Goal: Task Accomplishment & Management: Complete application form

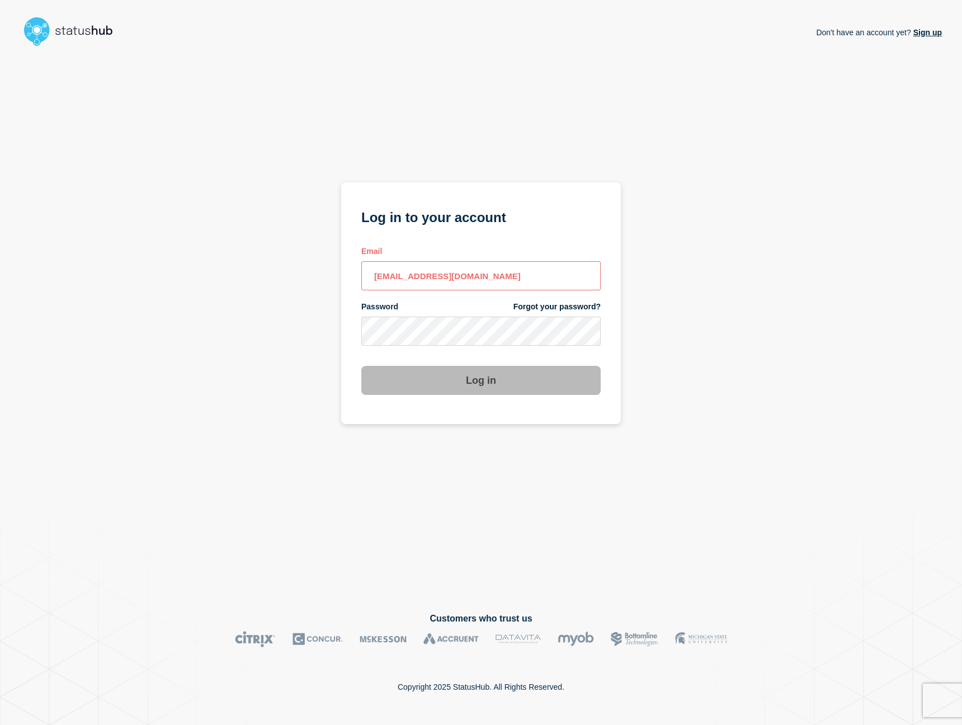
type input "[EMAIL_ADDRESS][DOMAIN_NAME]"
click at [481, 381] on button "Log in" at bounding box center [480, 380] width 239 height 29
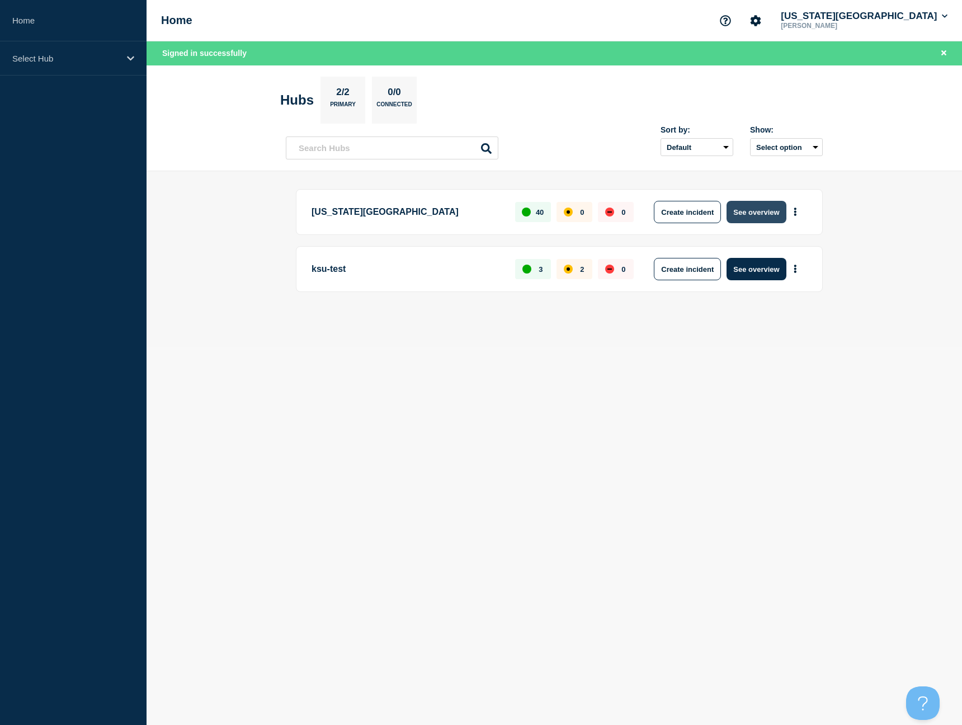
click at [743, 211] on button "See overview" at bounding box center [756, 212] width 59 height 22
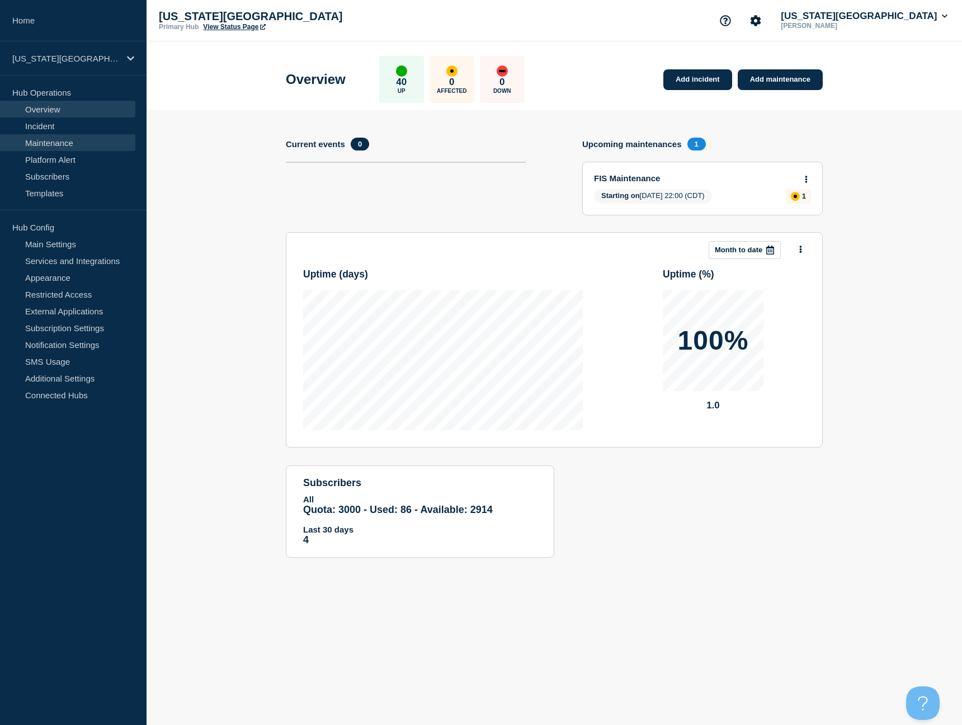
click at [56, 145] on link "Maintenance" at bounding box center [67, 142] width 135 height 17
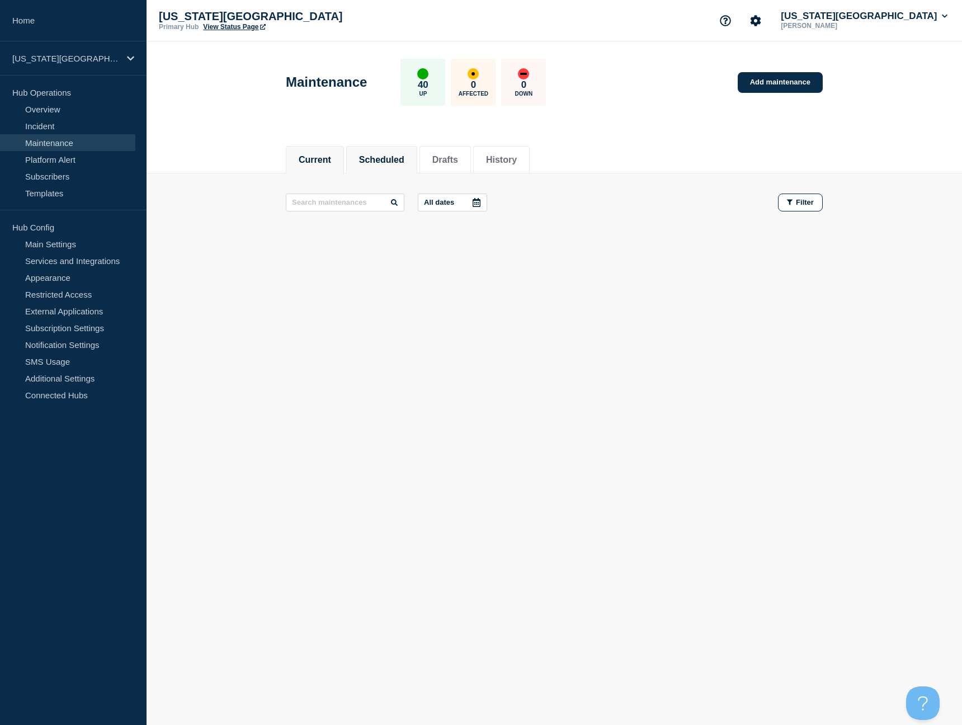
click at [380, 162] on button "Scheduled" at bounding box center [381, 160] width 45 height 10
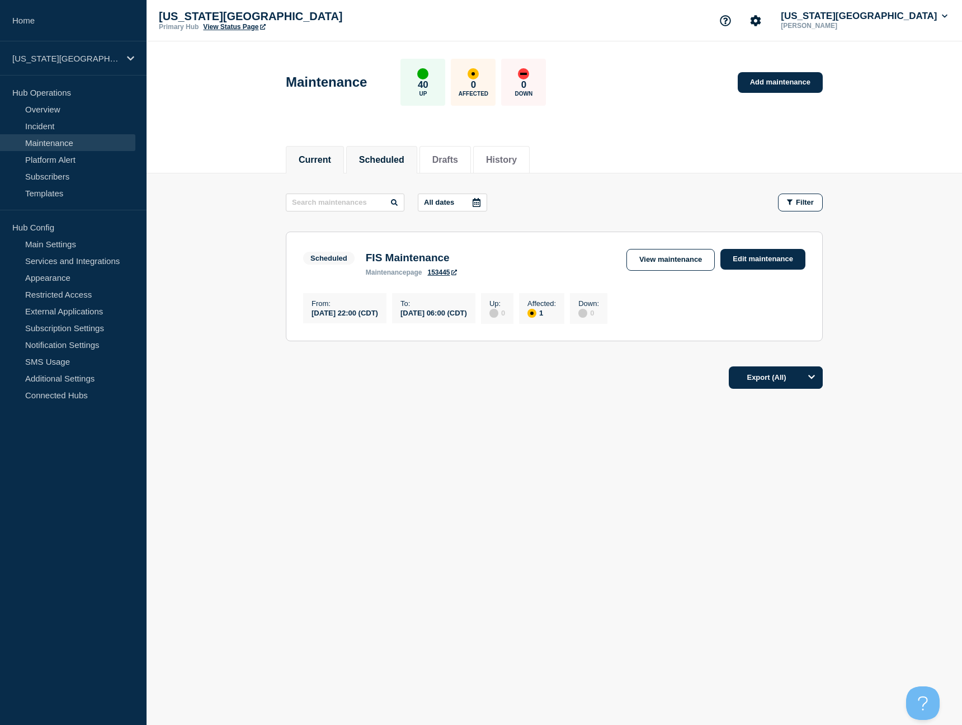
click at [304, 155] on button "Current" at bounding box center [315, 160] width 32 height 10
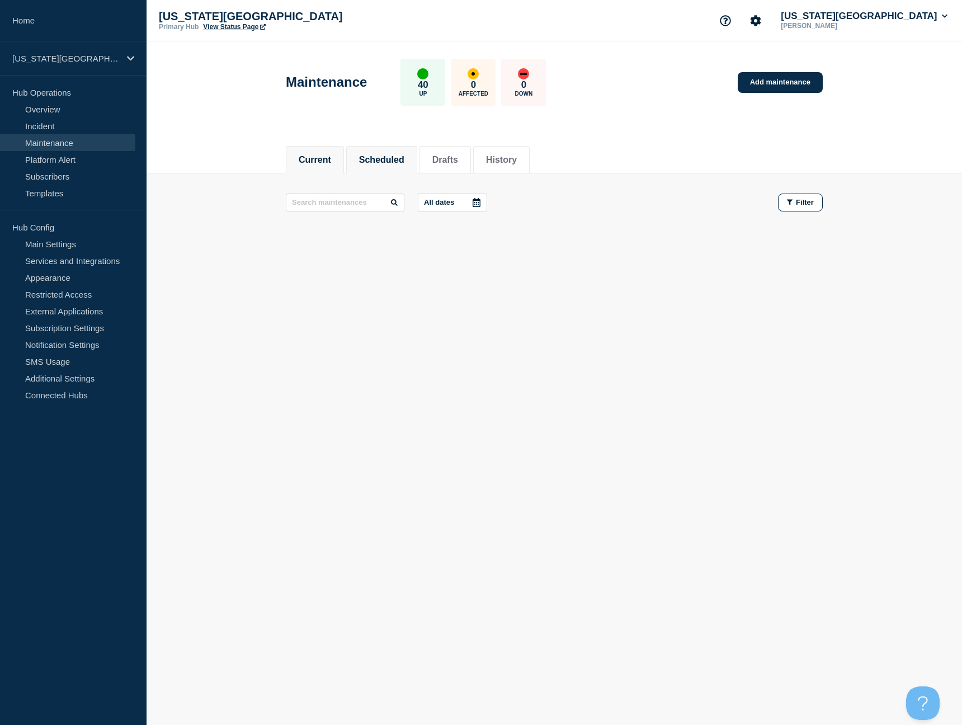
click at [373, 158] on button "Scheduled" at bounding box center [381, 160] width 45 height 10
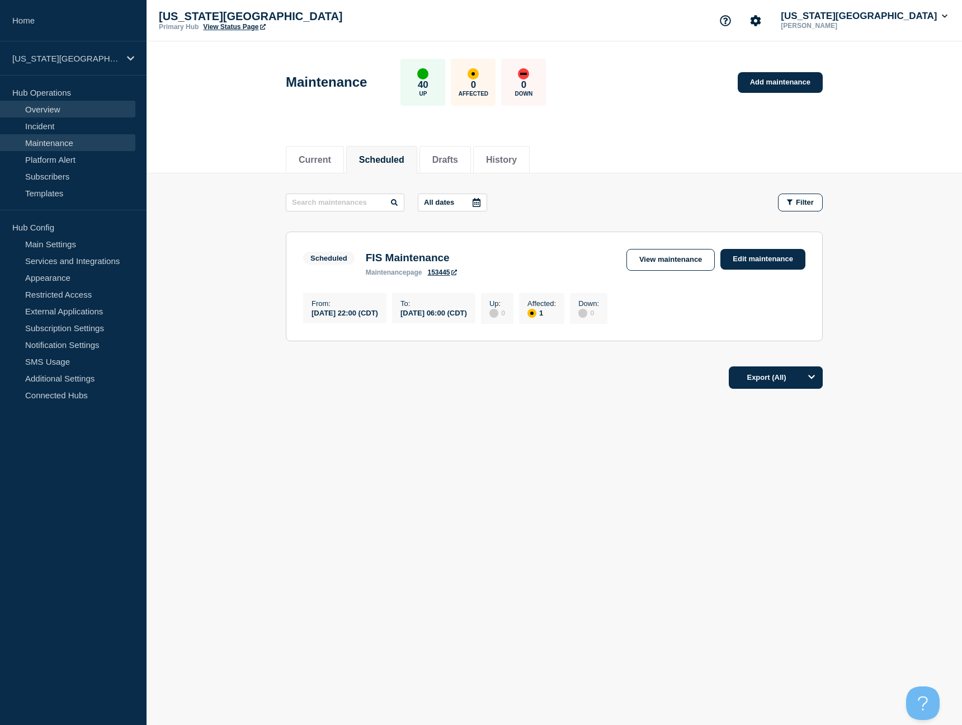
click at [44, 111] on link "Overview" at bounding box center [67, 109] width 135 height 17
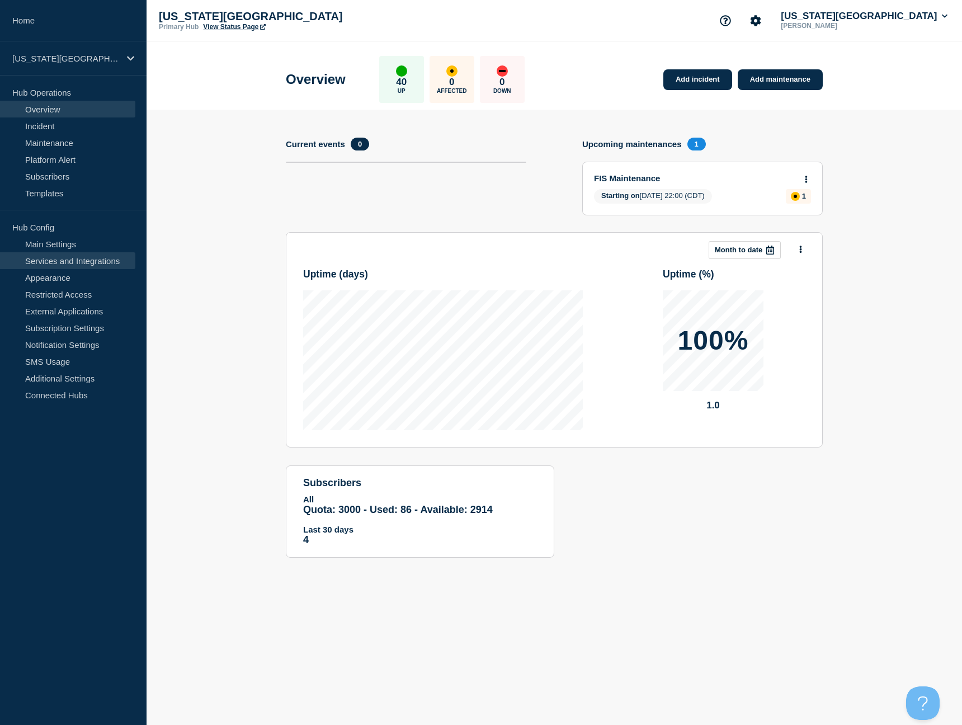
click at [65, 260] on link "Services and Integrations" at bounding box center [67, 260] width 135 height 17
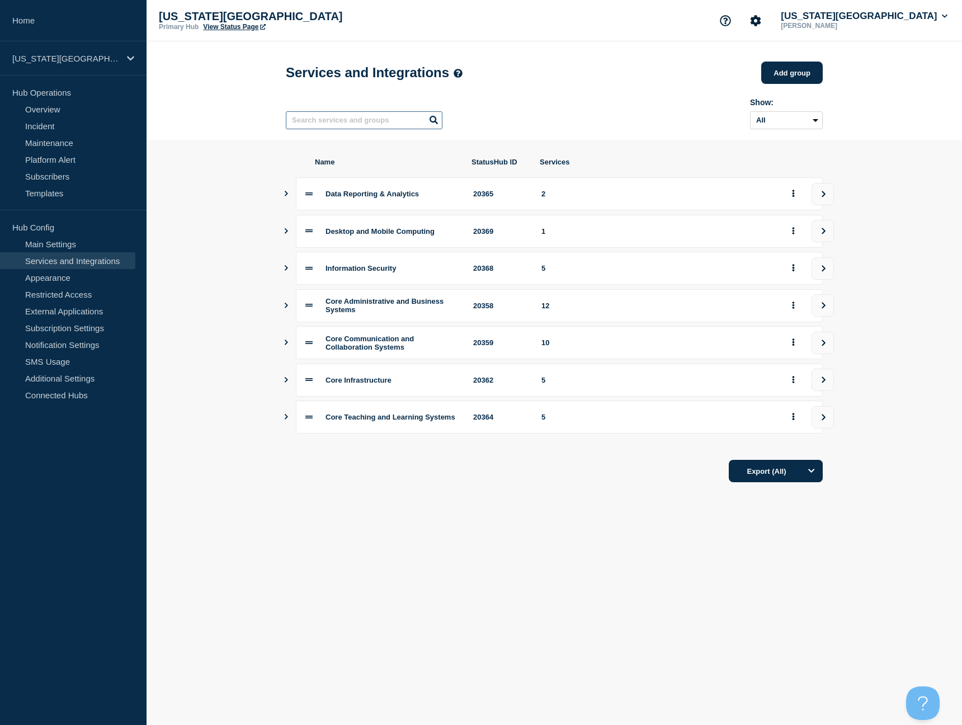
click at [341, 125] on input "text" at bounding box center [364, 120] width 157 height 18
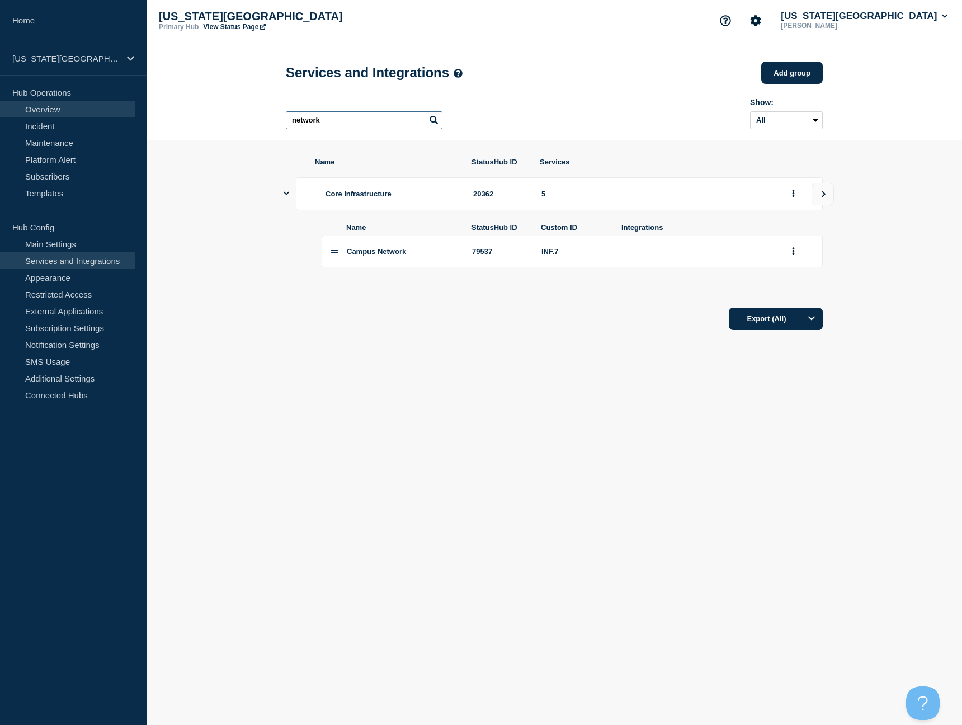
type input "network"
click at [44, 111] on link "Overview" at bounding box center [67, 109] width 135 height 17
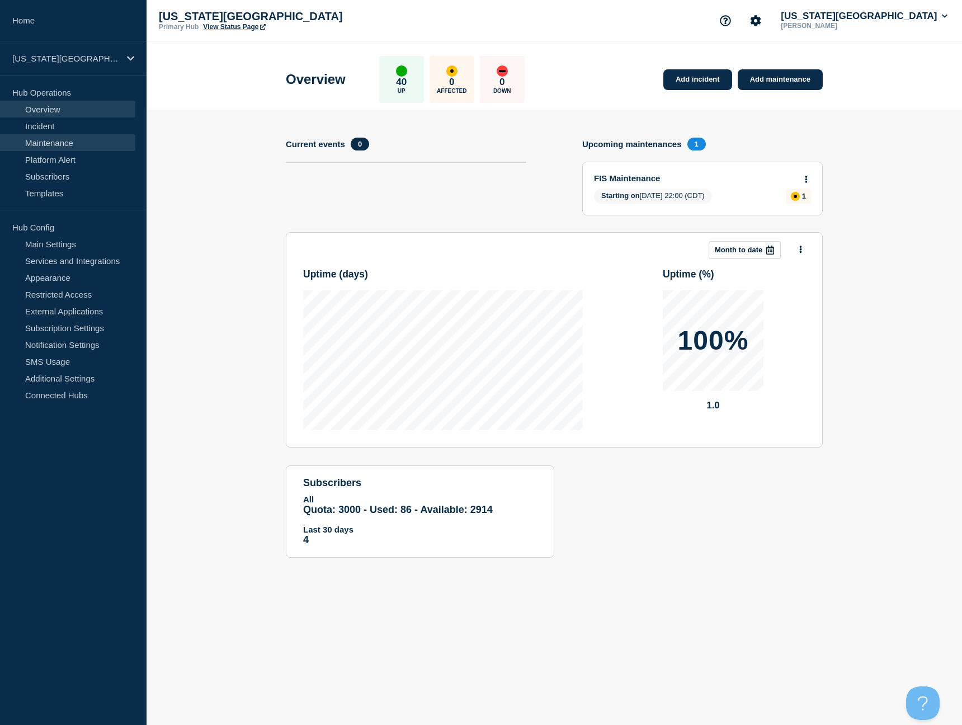
click at [46, 145] on link "Maintenance" at bounding box center [67, 142] width 135 height 17
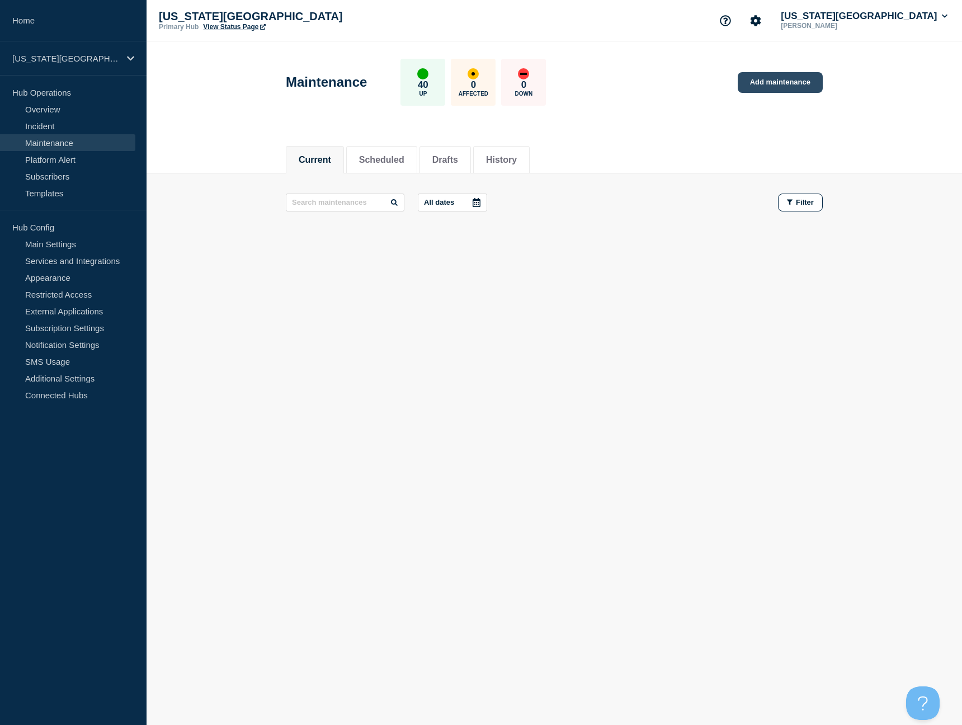
click at [775, 85] on link "Add maintenance" at bounding box center [780, 82] width 85 height 21
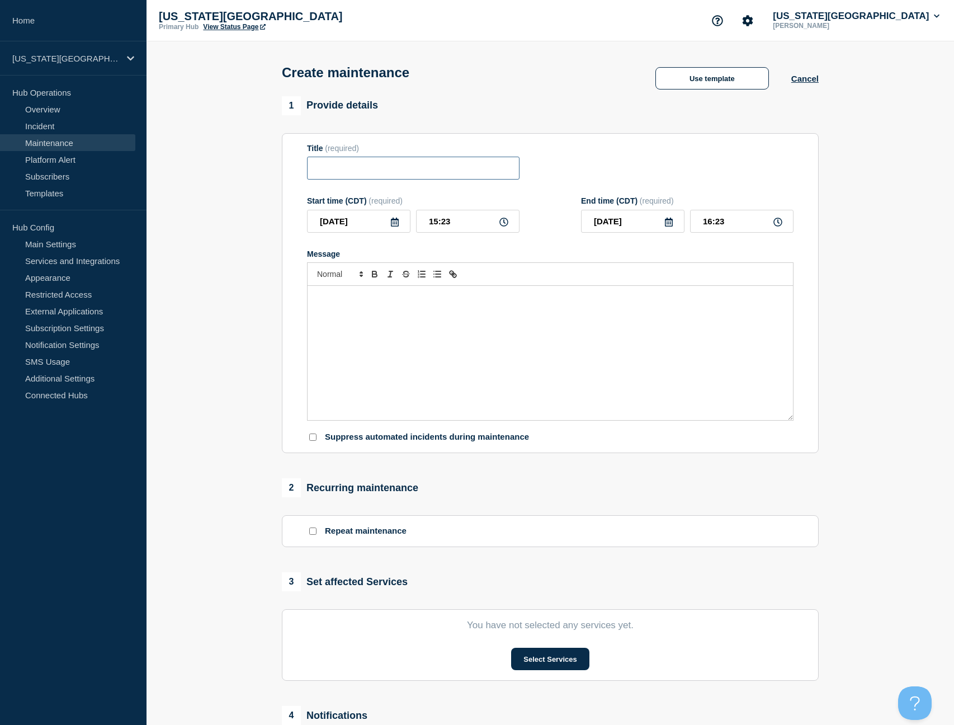
click at [411, 173] on input "Title" at bounding box center [413, 168] width 213 height 23
type input "Network Maintenance"
click at [371, 229] on input "[DATE]" at bounding box center [358, 221] width 103 height 23
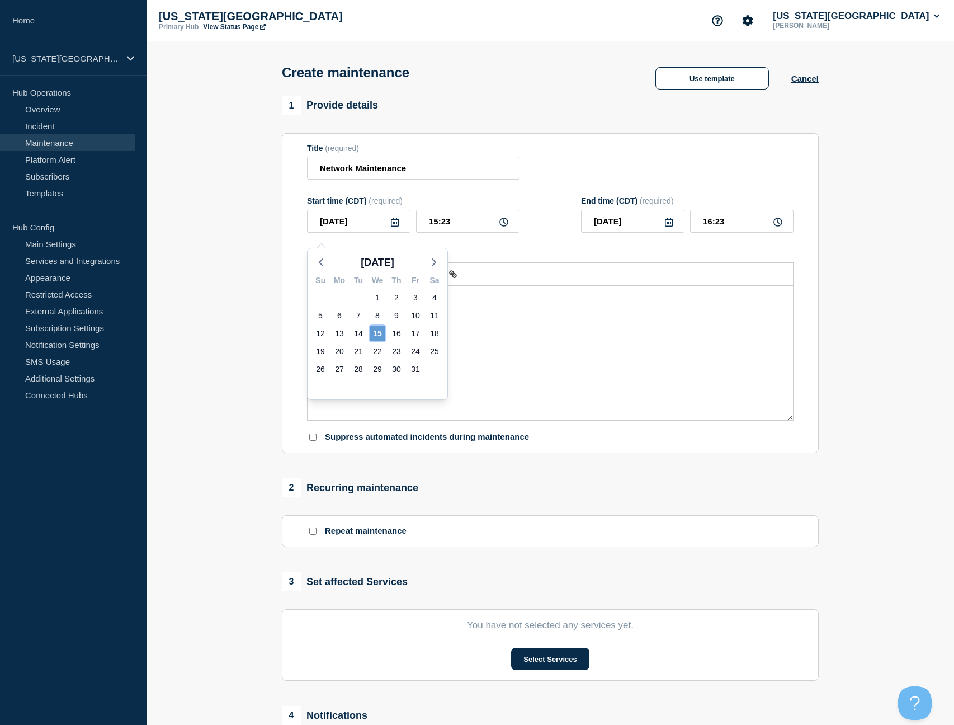
click at [378, 335] on div "15" at bounding box center [378, 334] width 16 height 16
click at [450, 232] on input "15:23" at bounding box center [467, 221] width 103 height 23
drag, startPoint x: 455, startPoint y: 230, endPoint x: 426, endPoint y: 233, distance: 29.2
click at [426, 233] on input "15:23" at bounding box center [467, 221] width 103 height 23
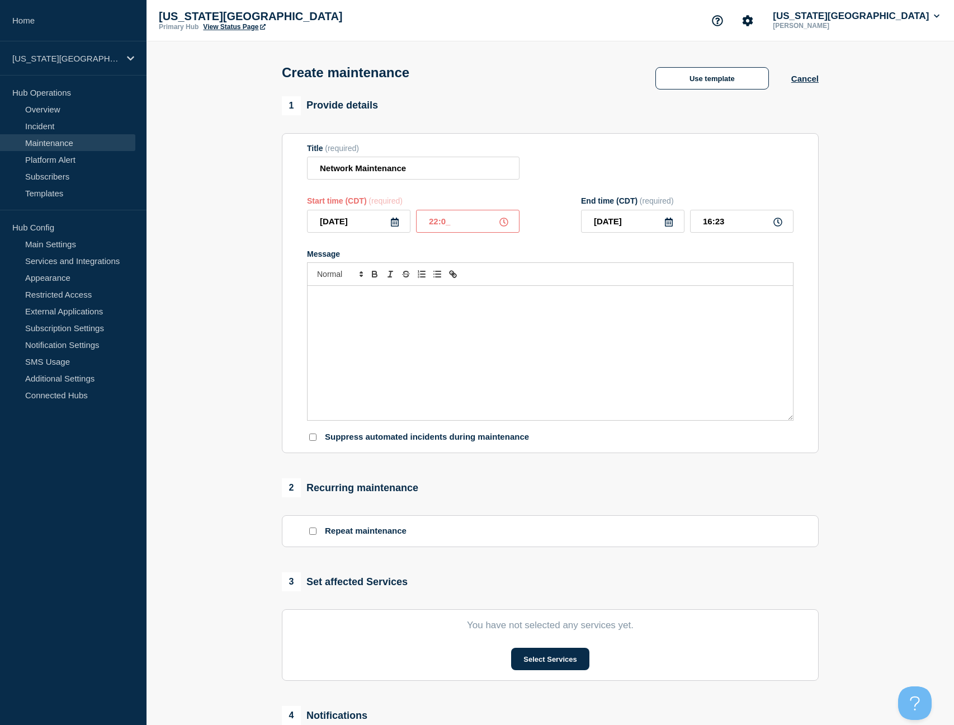
type input "22:00"
click at [719, 232] on input "23:00" at bounding box center [741, 221] width 103 height 23
drag, startPoint x: 718, startPoint y: 229, endPoint x: 733, endPoint y: 229, distance: 15.7
click at [733, 229] on input "23:00" at bounding box center [741, 221] width 103 height 23
type input "23:59"
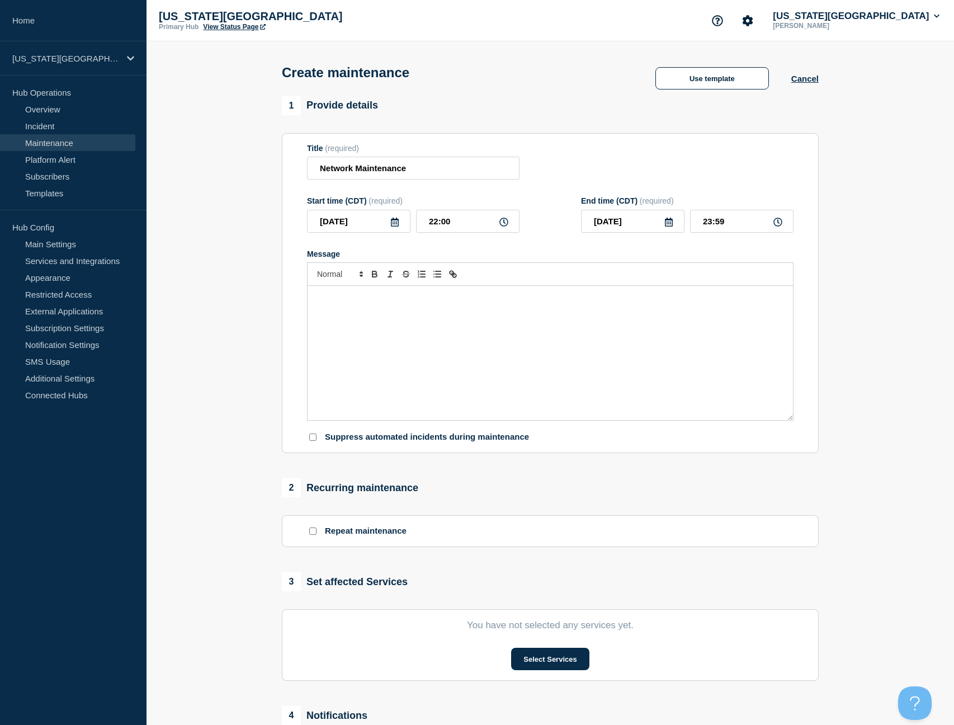
click at [670, 333] on div "Message" at bounding box center [550, 353] width 485 height 134
click at [487, 339] on div "Message" at bounding box center [550, 353] width 485 height 134
click at [573, 315] on div "NTS will conduct maintenance on Oct. 15th between 10:00pm-11:59pm" at bounding box center [550, 353] width 485 height 134
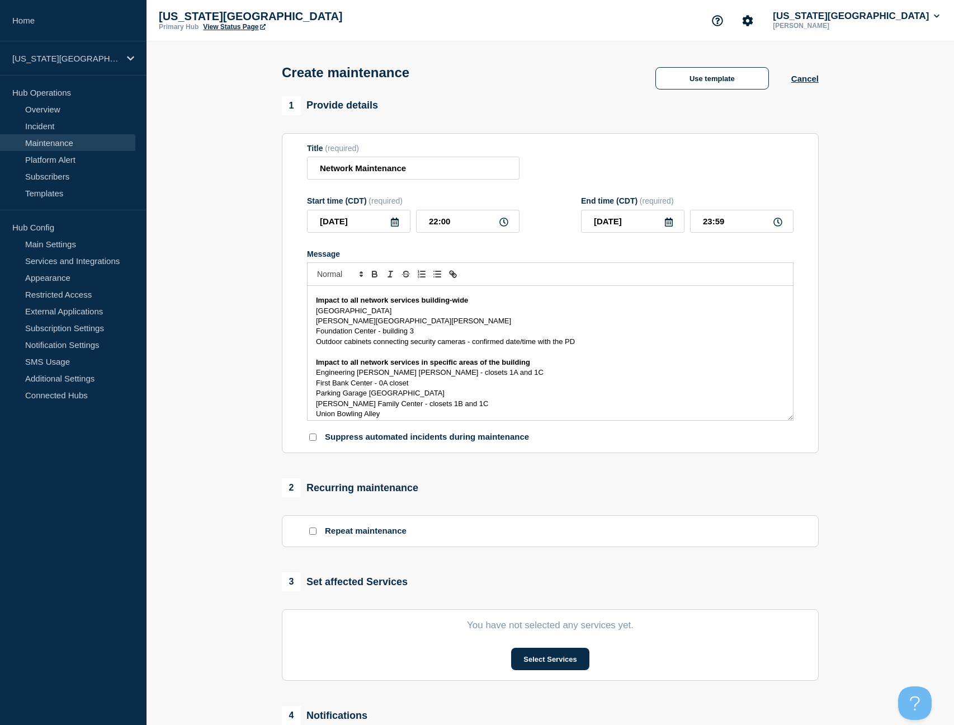
scroll to position [30, 0]
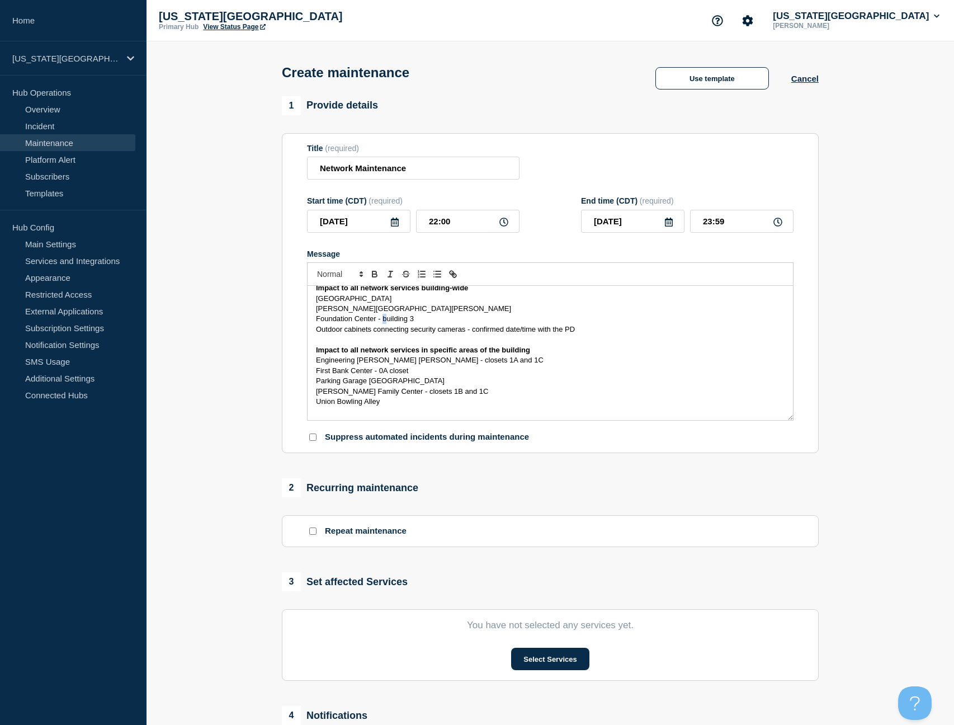
click at [384, 323] on span "Foundation Center - building 3" at bounding box center [365, 318] width 98 height 8
drag, startPoint x: 586, startPoint y: 338, endPoint x: 301, endPoint y: 338, distance: 285.2
click at [301, 338] on section "Title (required) Network Maintenance Start time (CDT) (required) 2025-10-15 22:…" at bounding box center [550, 293] width 537 height 320
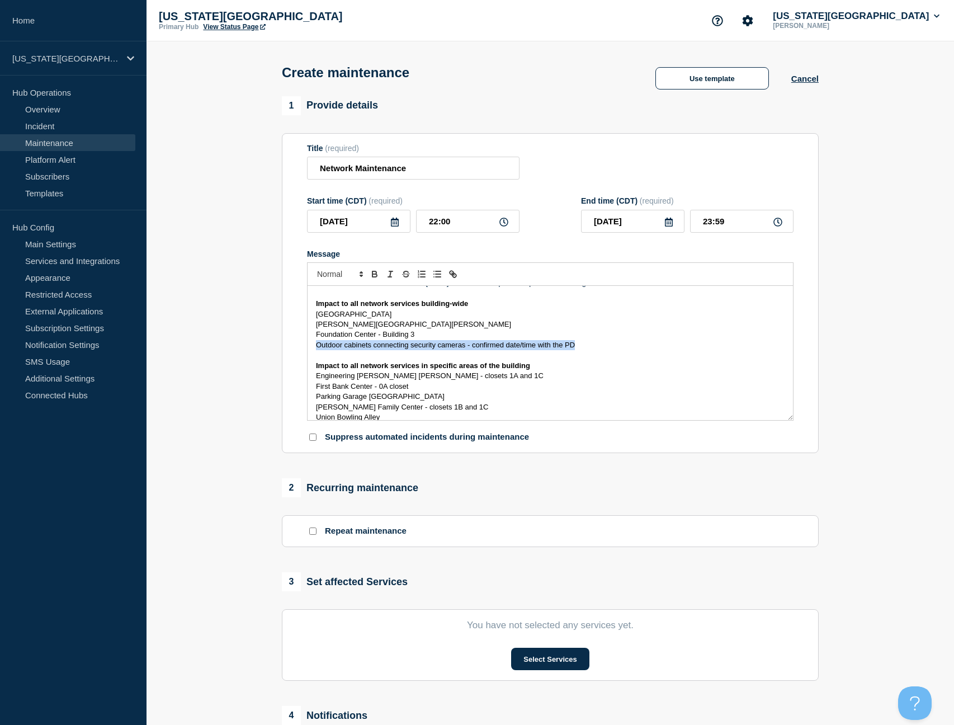
scroll to position [5, 0]
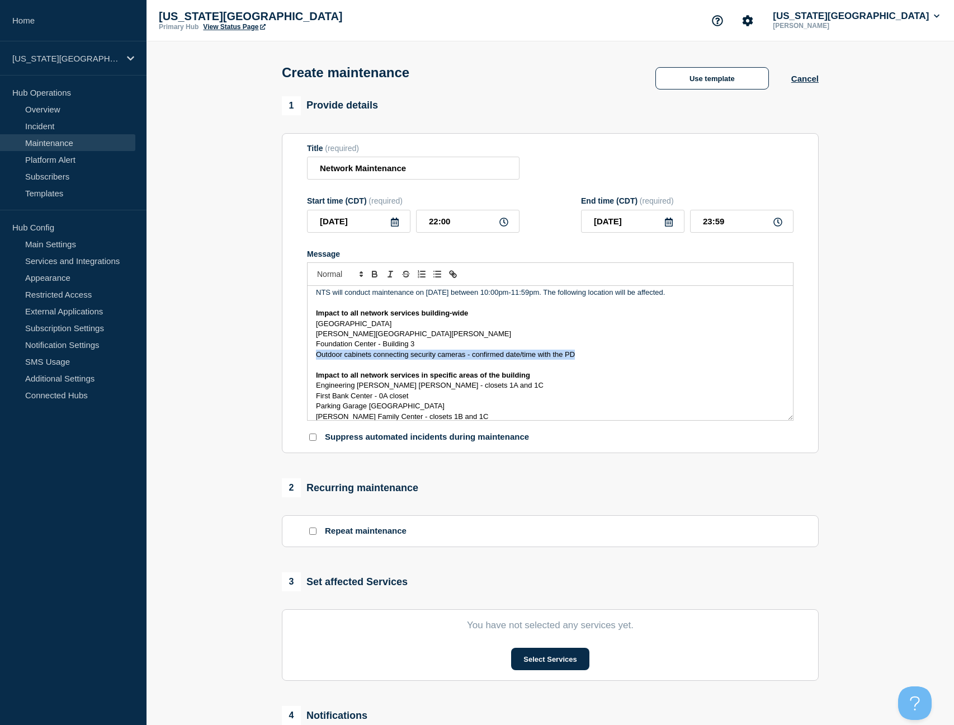
click at [483, 359] on span "Outdoor cabinets connecting security cameras - confirmed date/time with the PD" at bounding box center [445, 354] width 259 height 8
click at [442, 359] on span "Outdoor cabinets connecting security cameras - confirmed date/time with the PD" at bounding box center [445, 354] width 259 height 8
drag, startPoint x: 582, startPoint y: 365, endPoint x: 301, endPoint y: 362, distance: 281.3
click at [301, 362] on section "Title (required) Network Maintenance Start time (CDT) (required) 2025-10-15 22:…" at bounding box center [550, 293] width 537 height 320
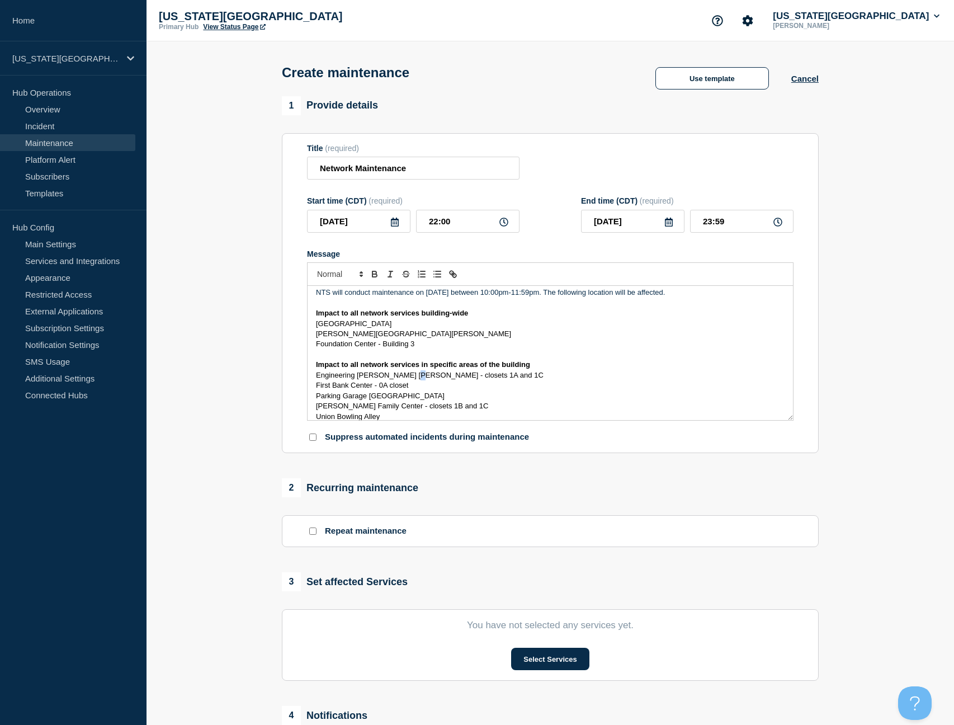
click at [401, 379] on span "Engineering [PERSON_NAME] [PERSON_NAME] - closets 1A and 1C" at bounding box center [430, 375] width 228 height 8
click at [402, 379] on span "Engineering [PERSON_NAME] [PERSON_NAME] - closets 1A and 1C" at bounding box center [430, 375] width 228 height 8
drag, startPoint x: 395, startPoint y: 383, endPoint x: 456, endPoint y: 383, distance: 60.4
click at [456, 379] on span "Engineering [PERSON_NAME] [PERSON_NAME] - closets 1A and 1C" at bounding box center [430, 375] width 228 height 8
click at [554, 670] on button "Select Services" at bounding box center [550, 659] width 78 height 22
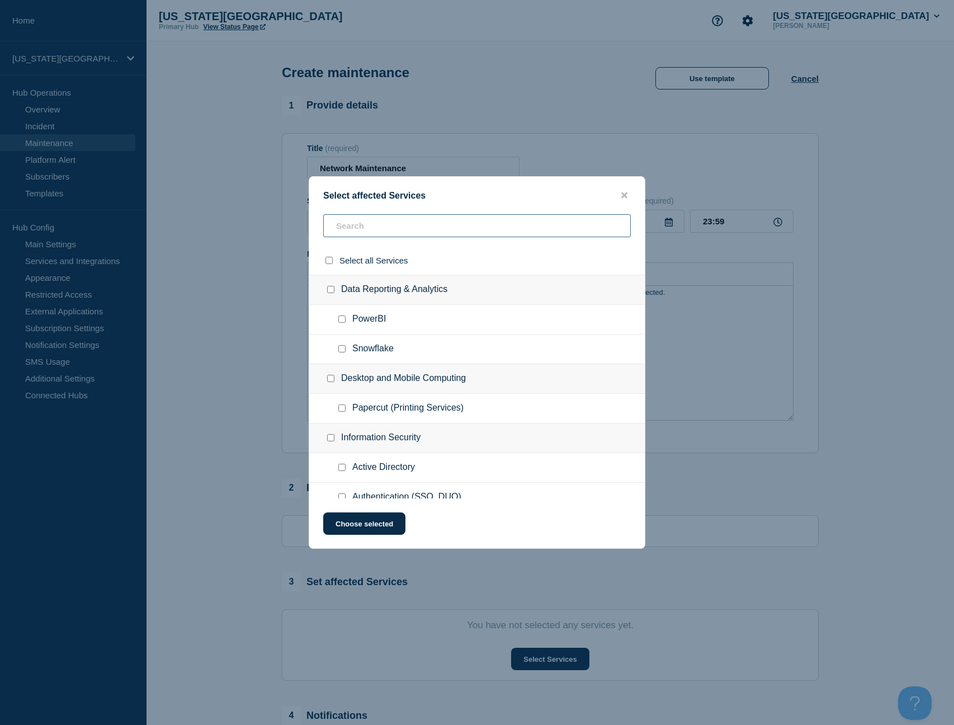
click at [390, 228] on input "text" at bounding box center [477, 225] width 308 height 23
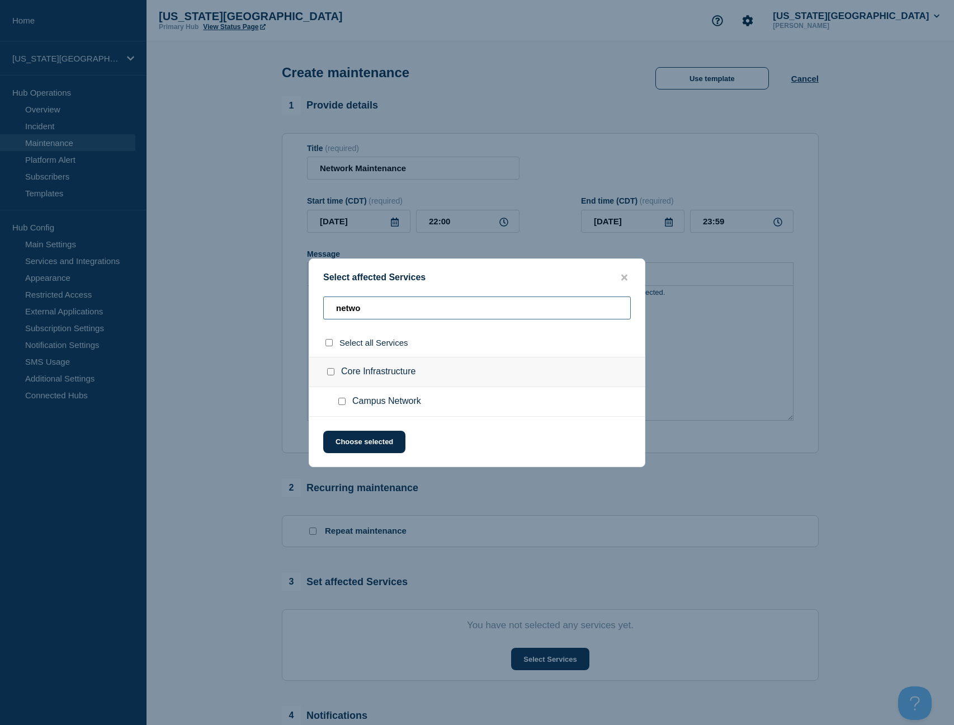
type input "netwo"
click at [394, 402] on span "Campus Network" at bounding box center [386, 401] width 69 height 11
click at [343, 405] on input "Campus Network checkbox" at bounding box center [341, 401] width 7 height 7
checkbox input "true"
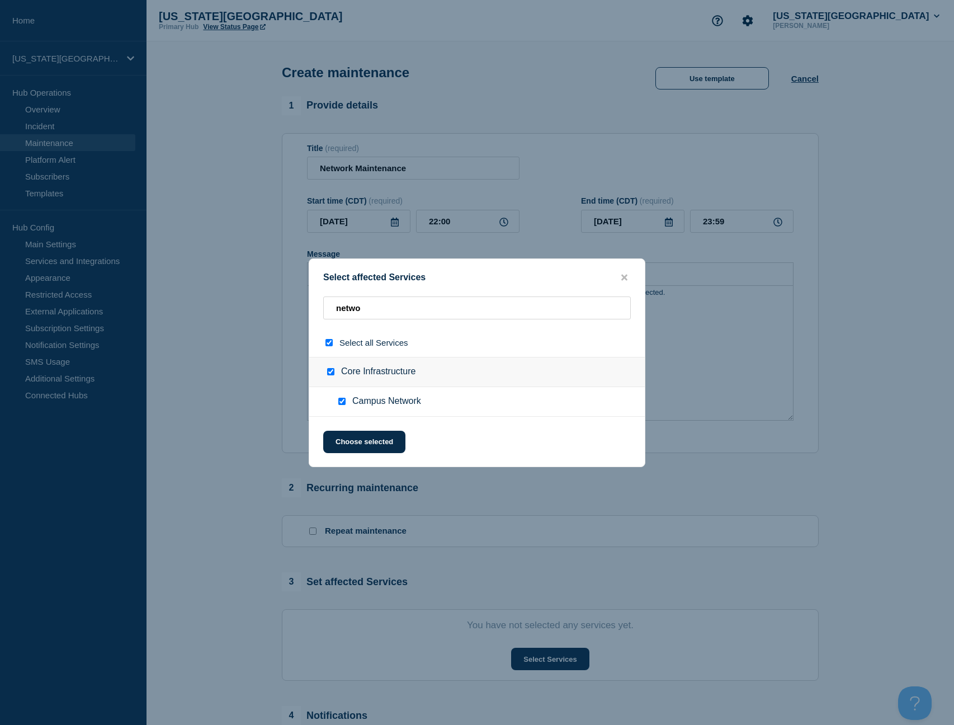
checkbox input "true"
click at [392, 311] on input "netwo" at bounding box center [477, 307] width 308 height 23
type input "w"
checkbox input "false"
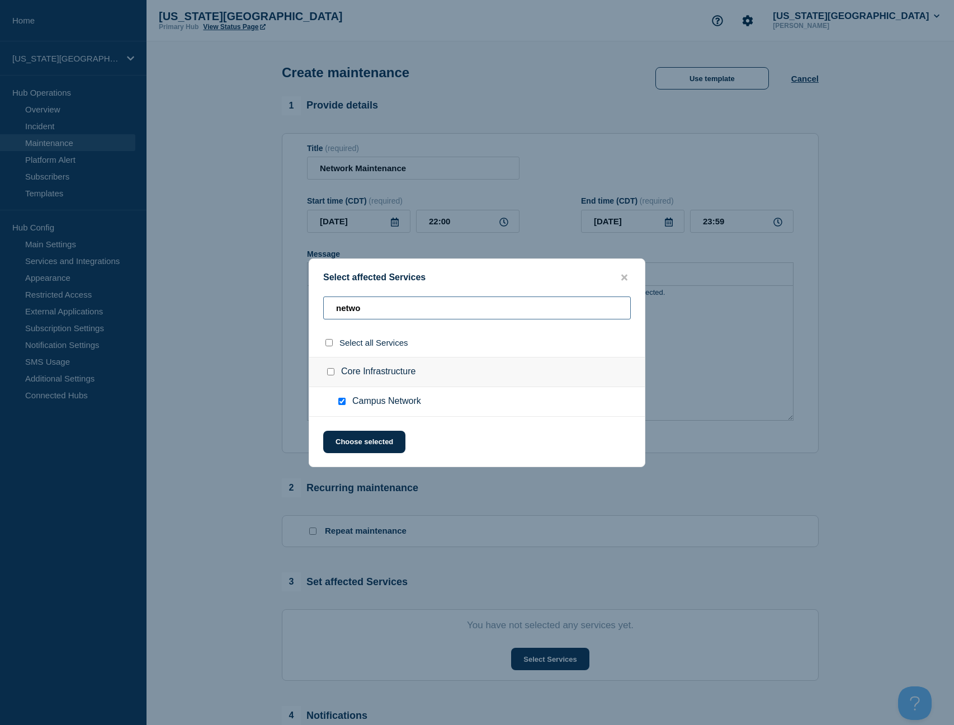
checkbox input "false"
type input "wireless"
click at [342, 405] on input "KSU Wireless checkbox" at bounding box center [341, 401] width 7 height 7
checkbox input "true"
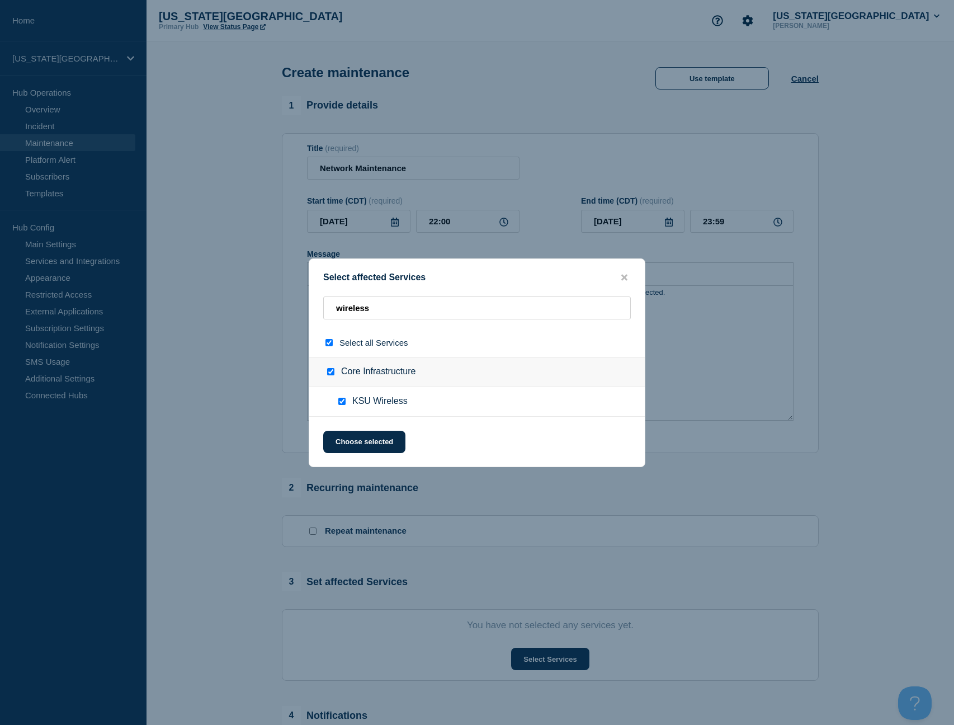
checkbox input "true"
click at [375, 308] on input "wireless" at bounding box center [477, 307] width 308 height 23
checkbox input "false"
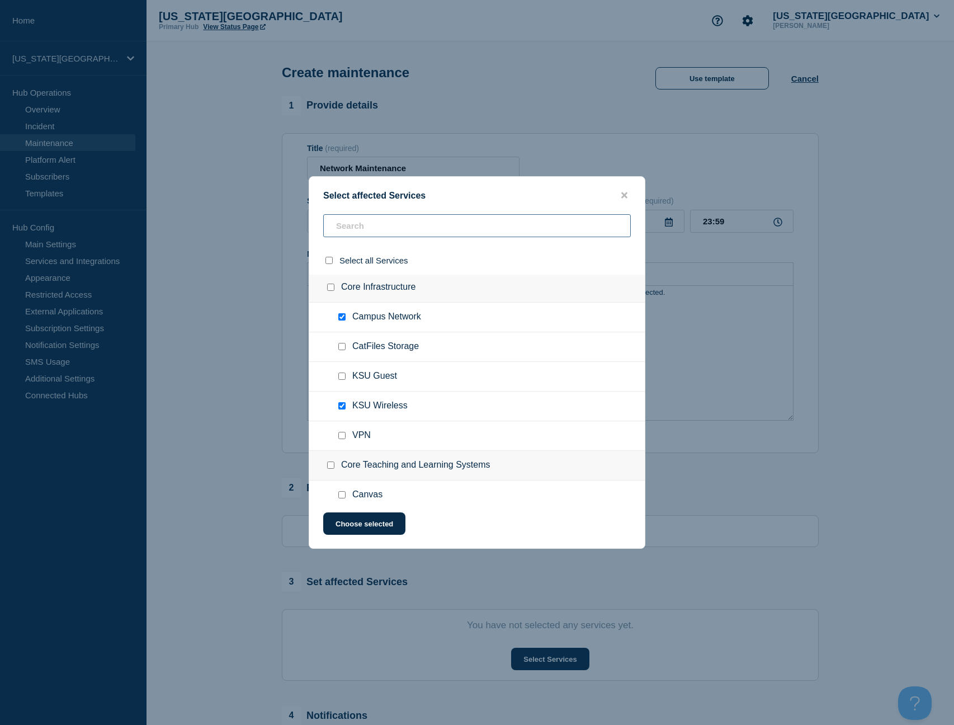
scroll to position [1042, 0]
click at [339, 378] on input "KSU Guest checkbox" at bounding box center [341, 373] width 7 height 7
checkbox input "true"
click at [382, 527] on button "Choose selected" at bounding box center [364, 523] width 82 height 22
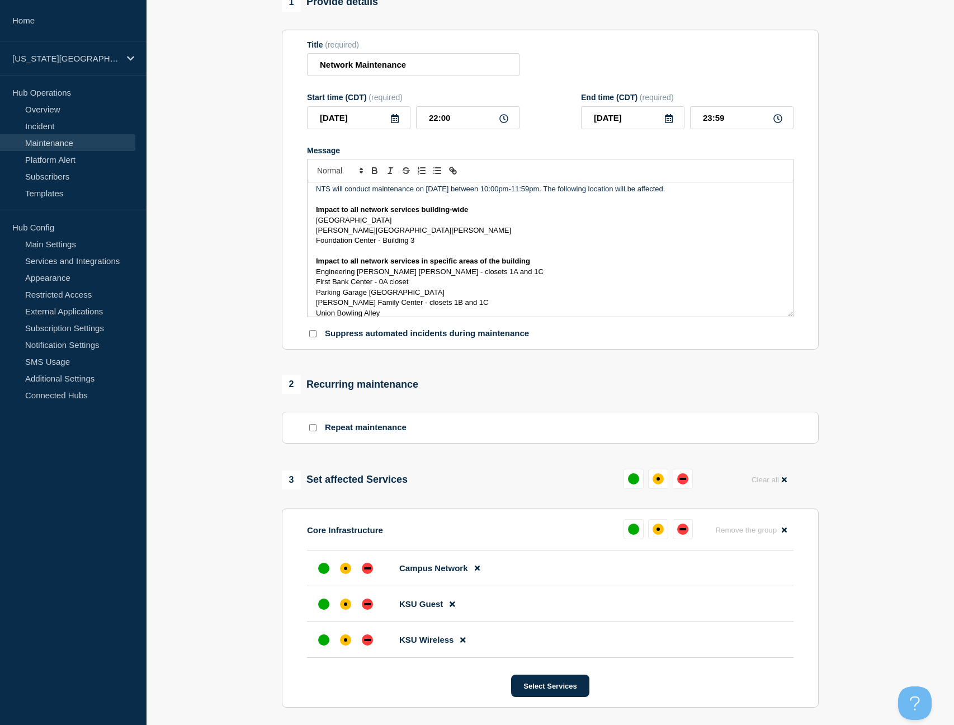
scroll to position [183, 0]
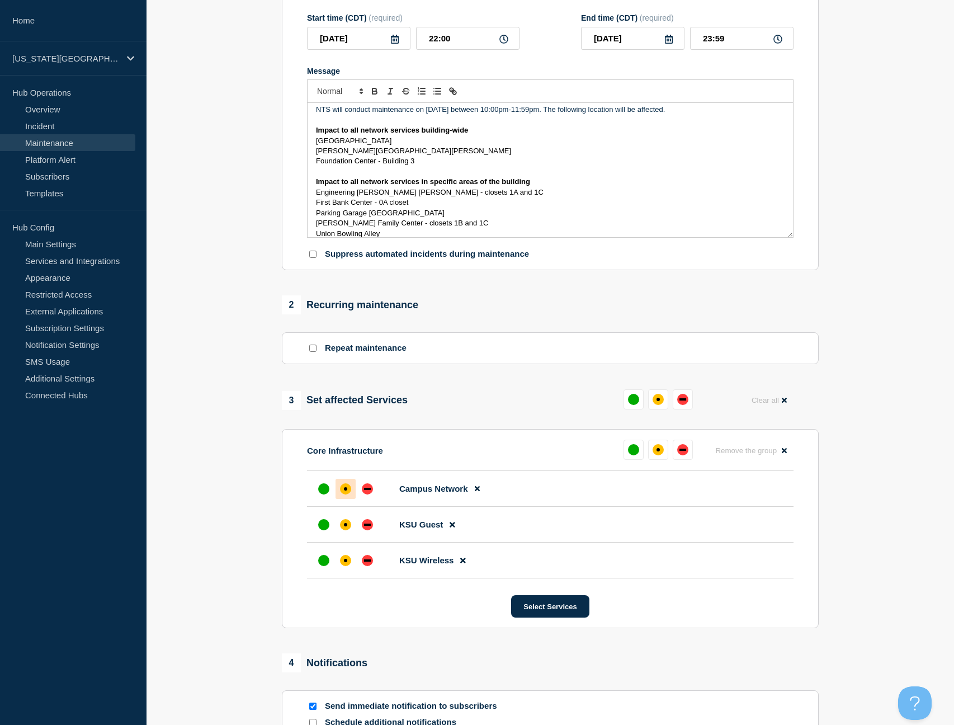
click at [350, 494] on div "affected" at bounding box center [345, 488] width 11 height 11
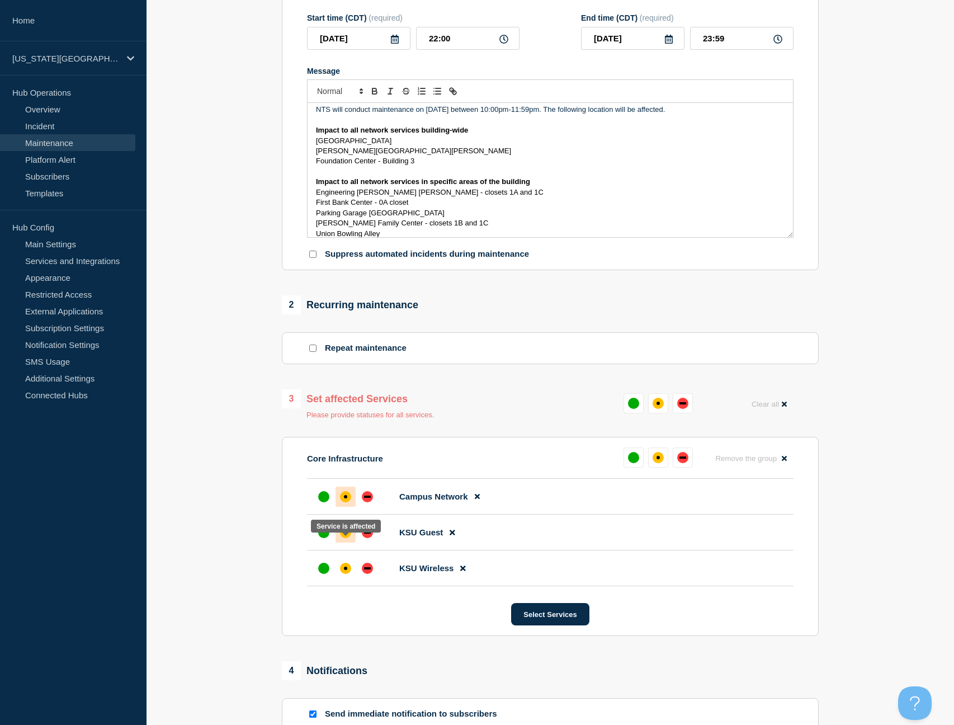
click at [348, 538] on div "affected" at bounding box center [345, 532] width 11 height 11
click at [346, 570] on div "affected" at bounding box center [345, 568] width 3 height 3
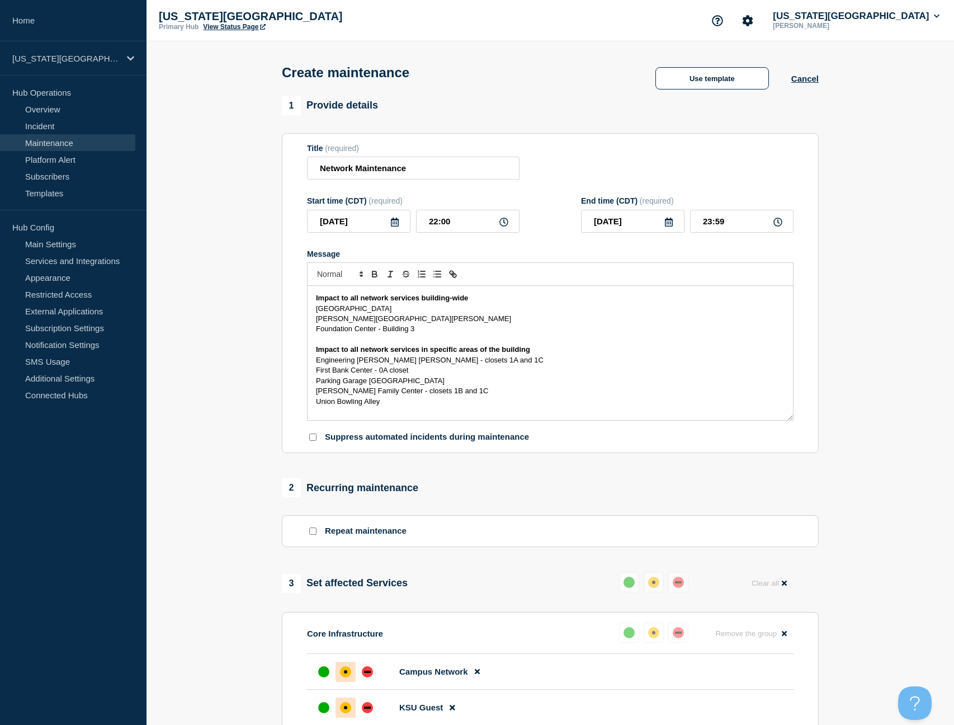
scroll to position [44, 0]
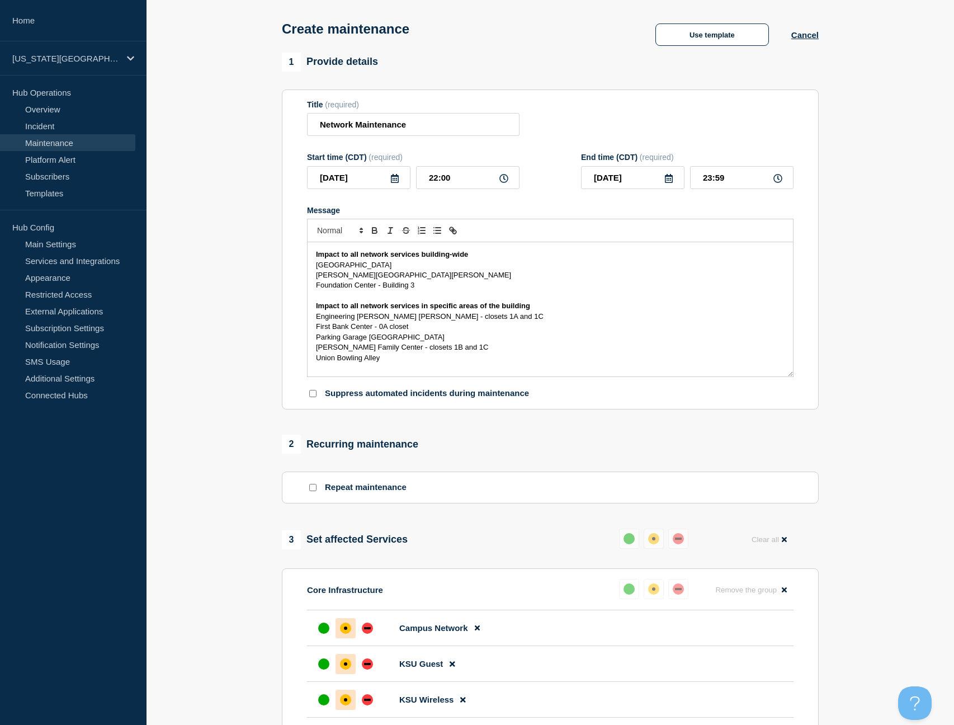
click at [370, 373] on p "Message" at bounding box center [550, 368] width 469 height 10
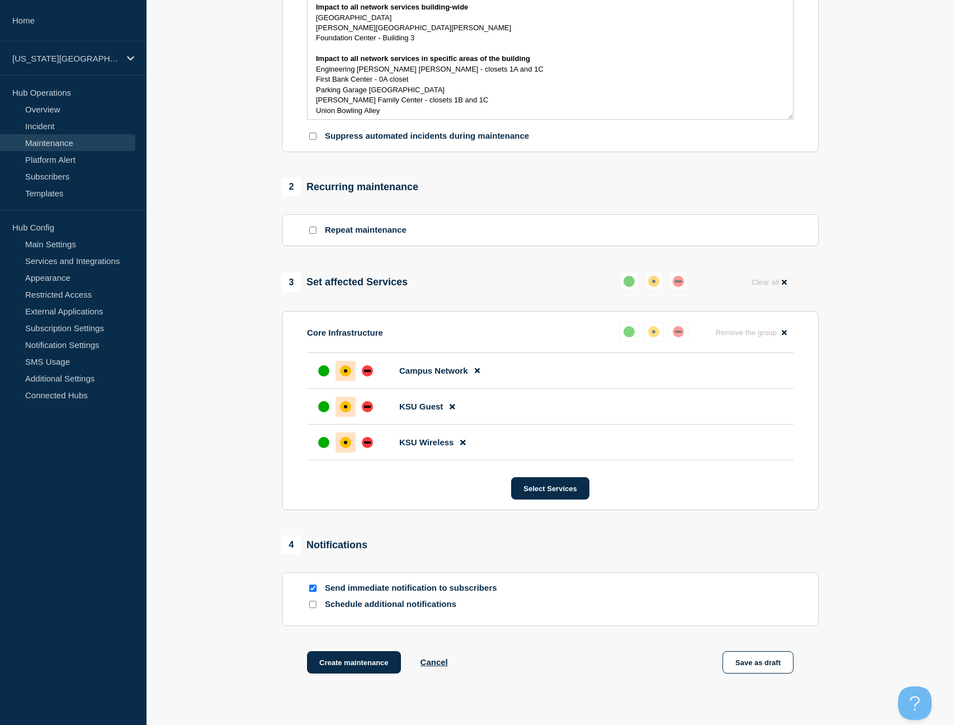
scroll to position [392, 0]
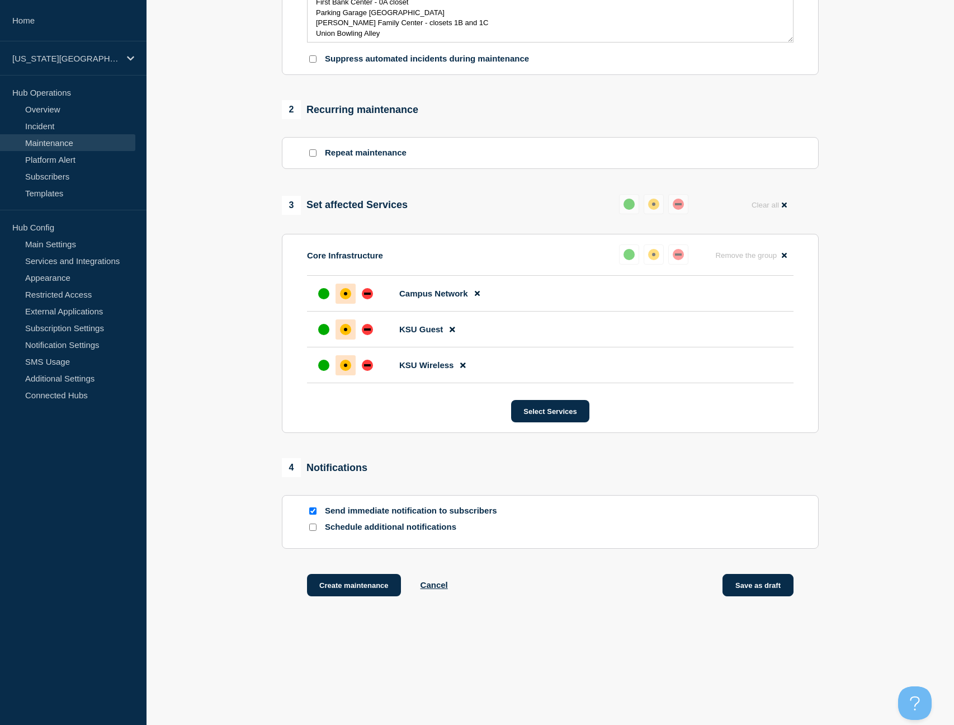
click at [747, 586] on button "Save as draft" at bounding box center [758, 585] width 71 height 22
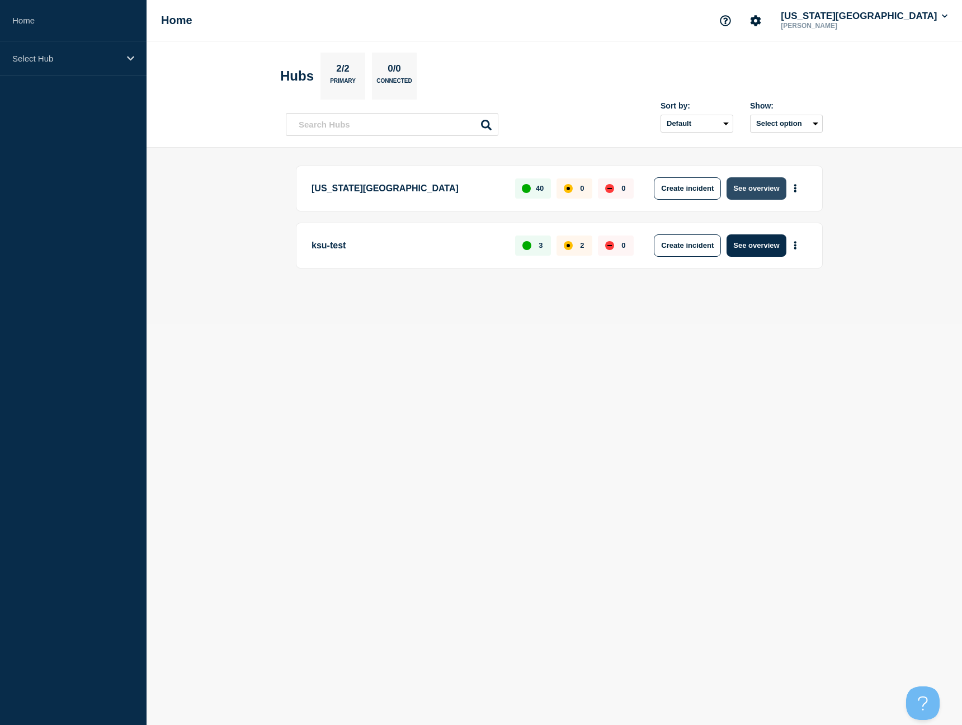
click at [758, 191] on button "See overview" at bounding box center [756, 188] width 59 height 22
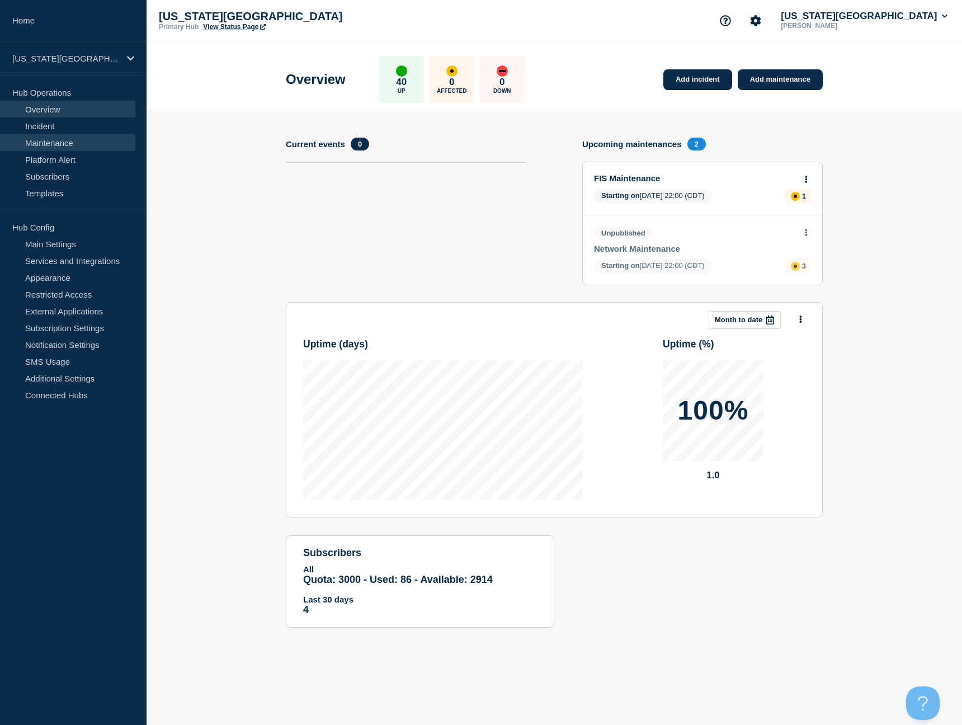
click at [43, 142] on link "Maintenance" at bounding box center [67, 142] width 135 height 17
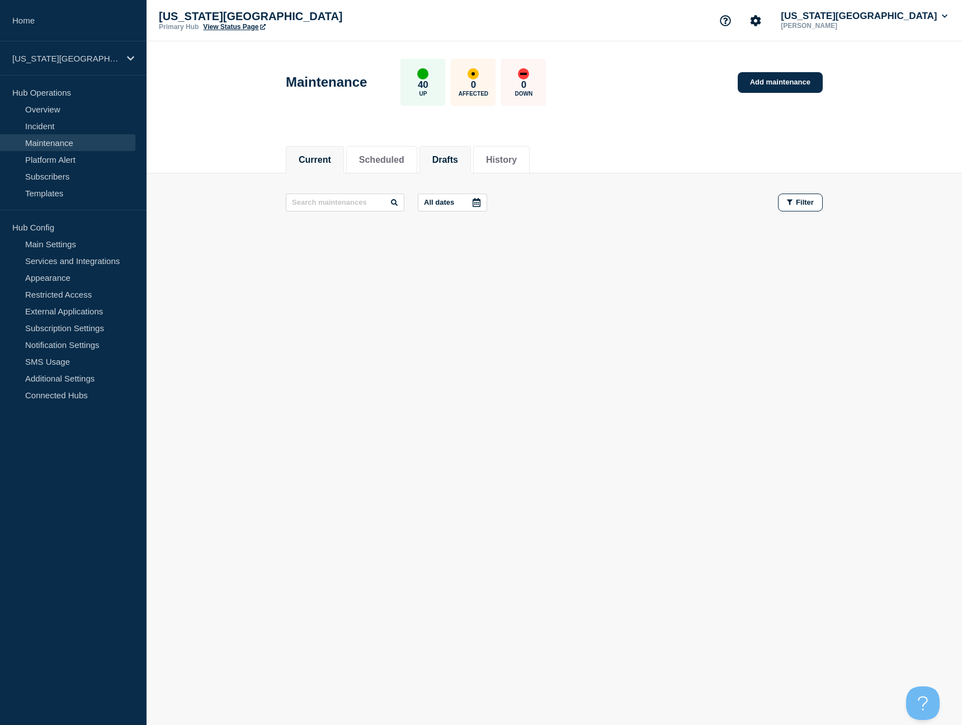
click at [459, 170] on li "Drafts" at bounding box center [444, 159] width 51 height 27
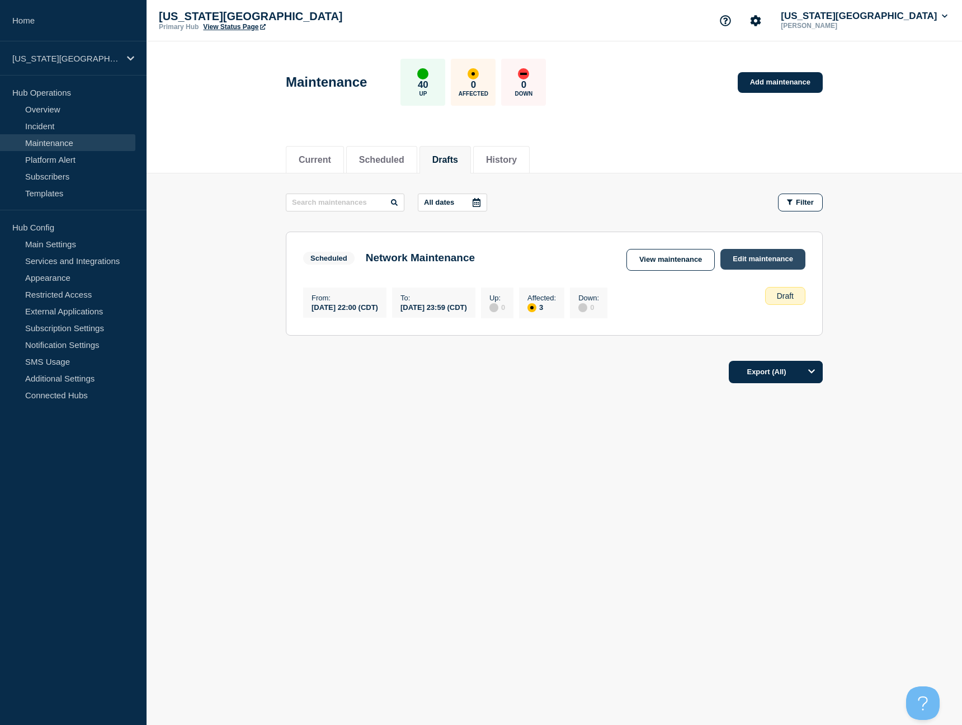
click at [748, 262] on link "Edit maintenance" at bounding box center [762, 259] width 85 height 21
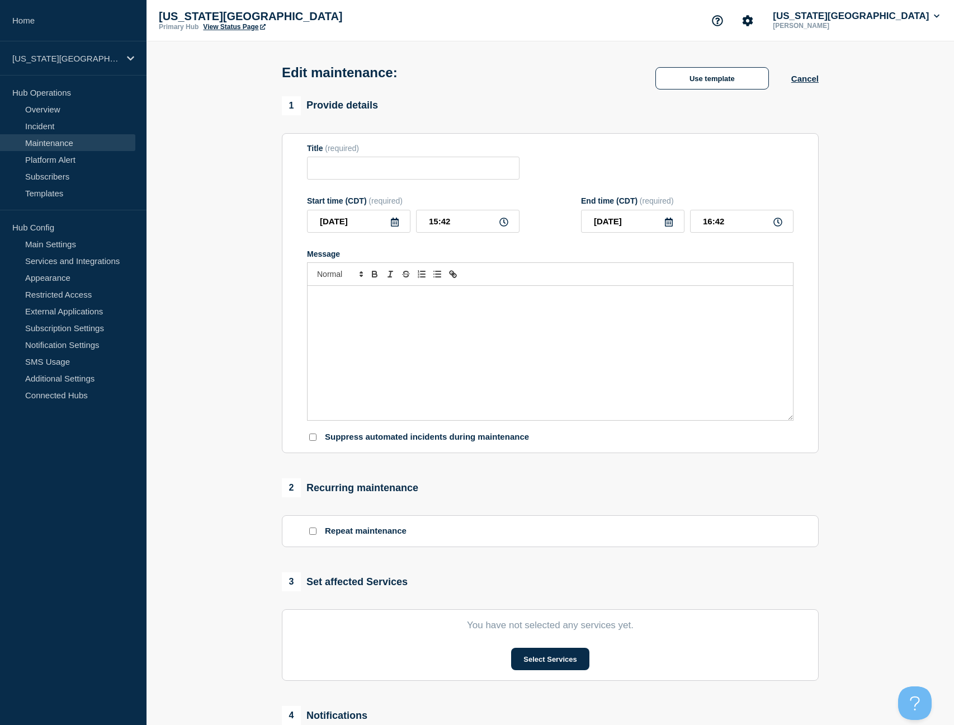
type input "Network Maintenance"
type input "22:00"
type input "23:59"
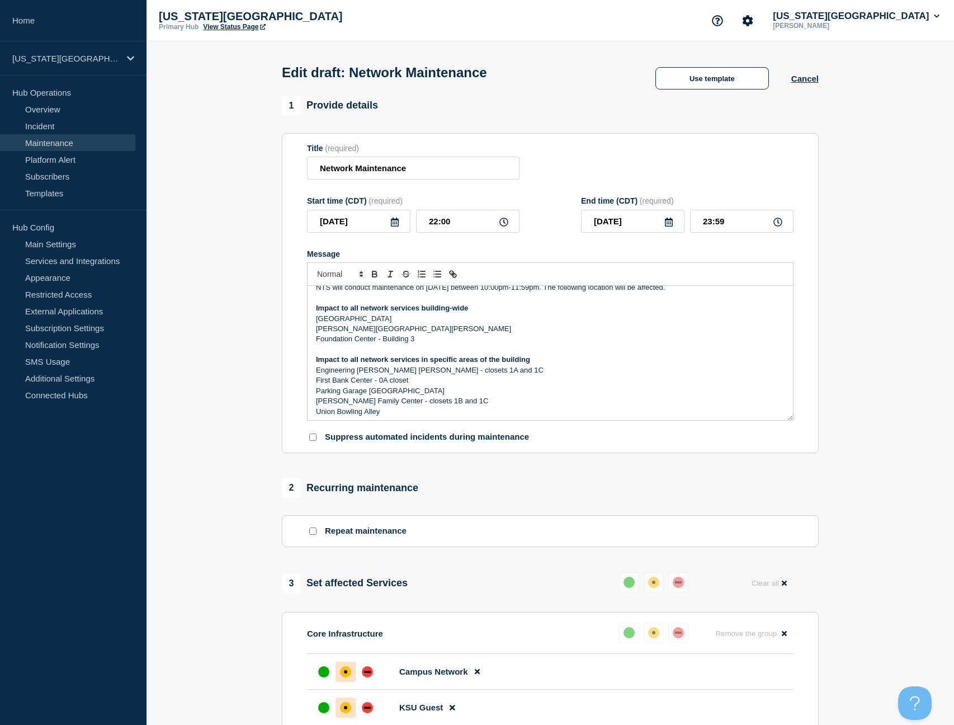
scroll to position [19, 0]
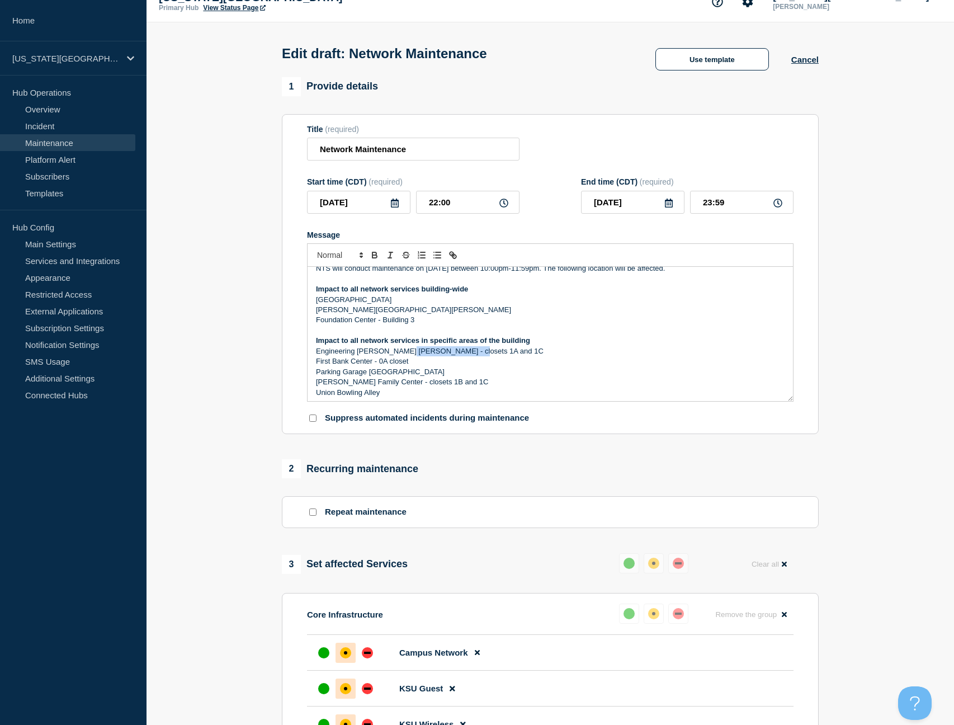
drag, startPoint x: 466, startPoint y: 357, endPoint x: 395, endPoint y: 360, distance: 71.6
click at [395, 356] on p "Engineering [PERSON_NAME] [PERSON_NAME] - closets 1A and 1C" at bounding box center [550, 351] width 469 height 10
drag, startPoint x: 421, startPoint y: 328, endPoint x: 377, endPoint y: 331, distance: 43.7
click at [377, 325] on p "Foundation Center - Building 3" at bounding box center [550, 320] width 469 height 10
drag, startPoint x: 409, startPoint y: 370, endPoint x: 373, endPoint y: 372, distance: 35.8
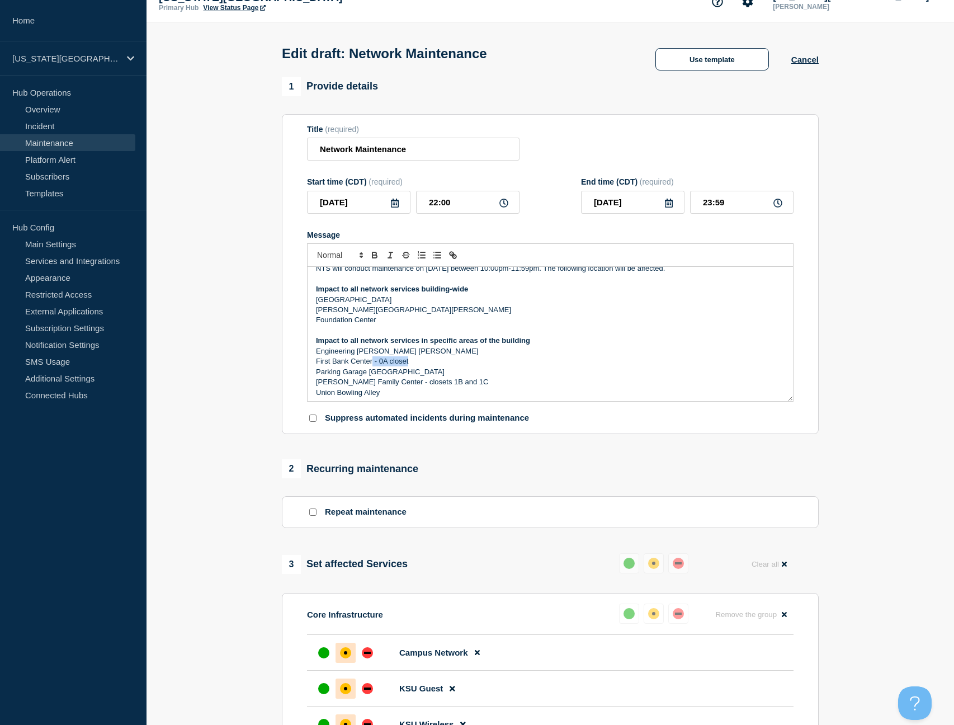
click at [373, 366] on p "First Bank Center - 0A closet" at bounding box center [550, 361] width 469 height 10
drag, startPoint x: 461, startPoint y: 389, endPoint x: 387, endPoint y: 392, distance: 73.9
click at [387, 387] on p "[PERSON_NAME] Family Center - closets 1B and 1C" at bounding box center [550, 382] width 469 height 10
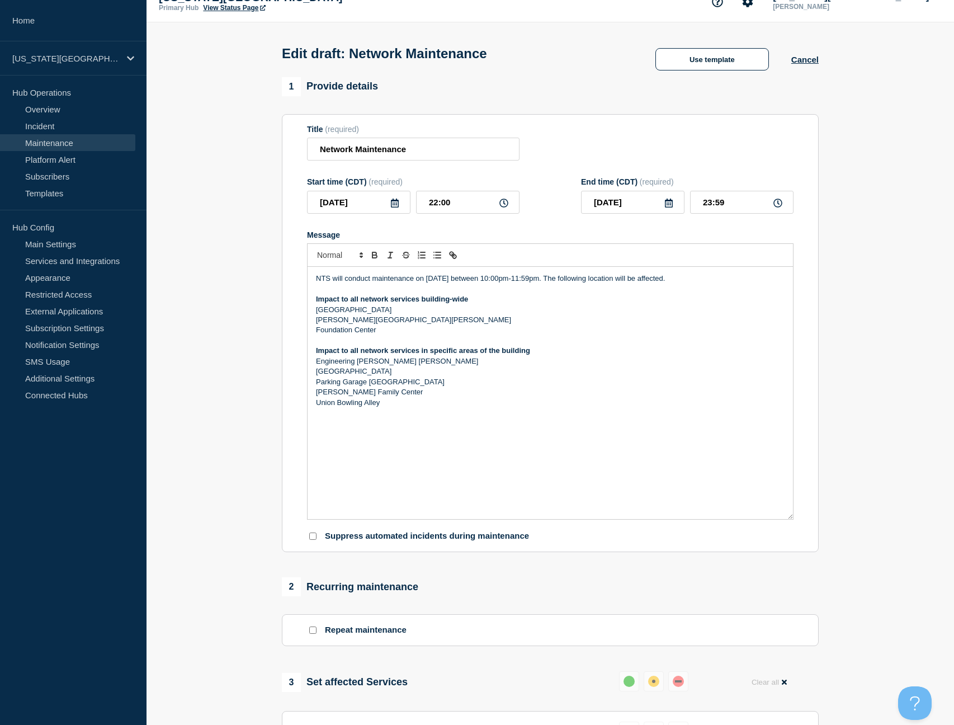
drag, startPoint x: 789, startPoint y: 408, endPoint x: 827, endPoint y: 527, distance: 124.5
click at [827, 527] on section "1 Provide details Title (required) Network Maintenance Start time (CDT) (requir…" at bounding box center [551, 589] width 808 height 1025
click at [878, 465] on section "1 Provide details Title (required) Network Maintenance Start time (CDT) (requir…" at bounding box center [551, 589] width 808 height 1025
click at [681, 284] on p "NTS will conduct maintenance on [DATE] between 10:00pm-11:59pm. The following l…" at bounding box center [550, 278] width 469 height 10
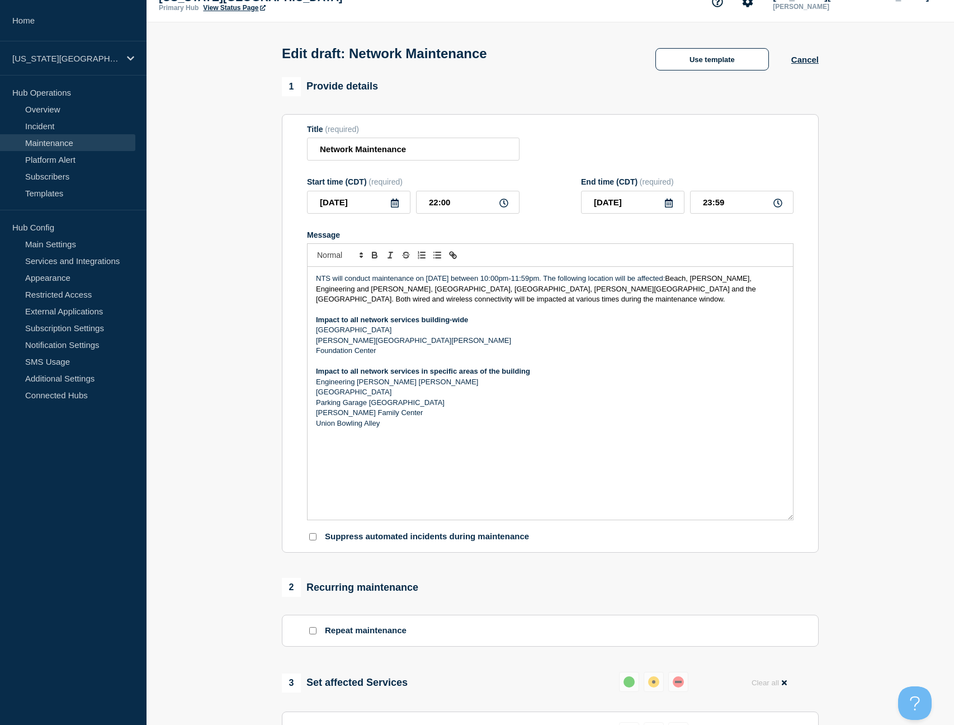
click at [695, 291] on span "Beach, [PERSON_NAME], Engineering and [PERSON_NAME], [GEOGRAPHIC_DATA], [GEOGRA…" at bounding box center [537, 288] width 442 height 29
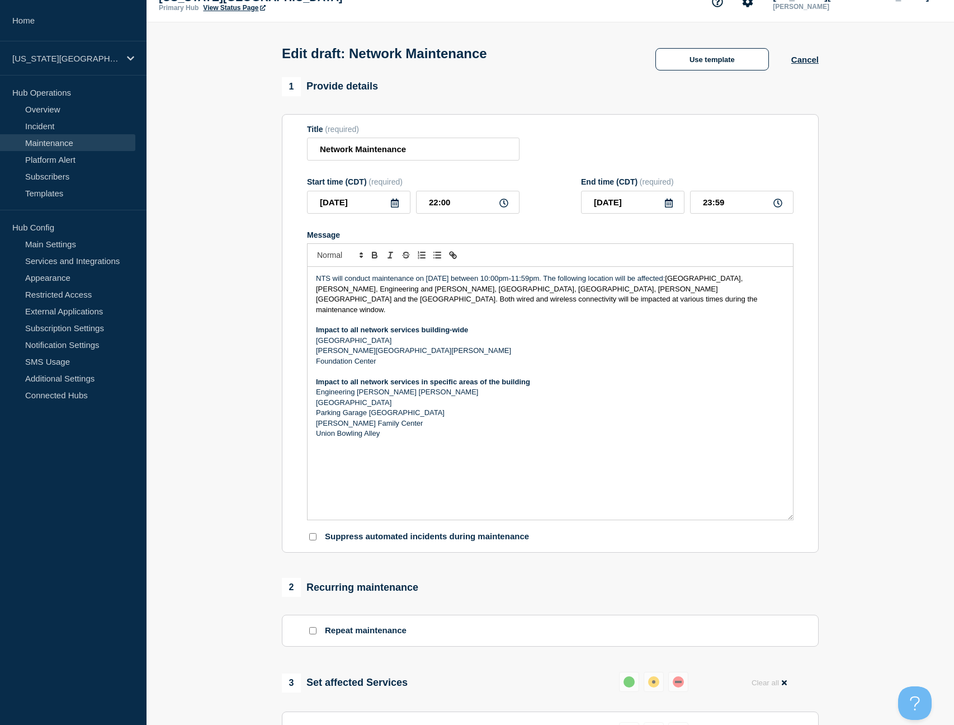
click at [584, 309] on p "NTS will conduct maintenance on [DATE] between 10:00pm-11:59pm. The following l…" at bounding box center [550, 293] width 469 height 41
drag, startPoint x: 409, startPoint y: 408, endPoint x: 369, endPoint y: 411, distance: 40.3
click at [369, 411] on p "Parking Garage [GEOGRAPHIC_DATA]" at bounding box center [550, 413] width 469 height 10
click at [622, 310] on p "NTS will conduct maintenance on [DATE] between 10:00pm-11:59pm. The following l…" at bounding box center [550, 293] width 469 height 41
click at [487, 428] on p "Union Bowling Alley" at bounding box center [550, 433] width 469 height 10
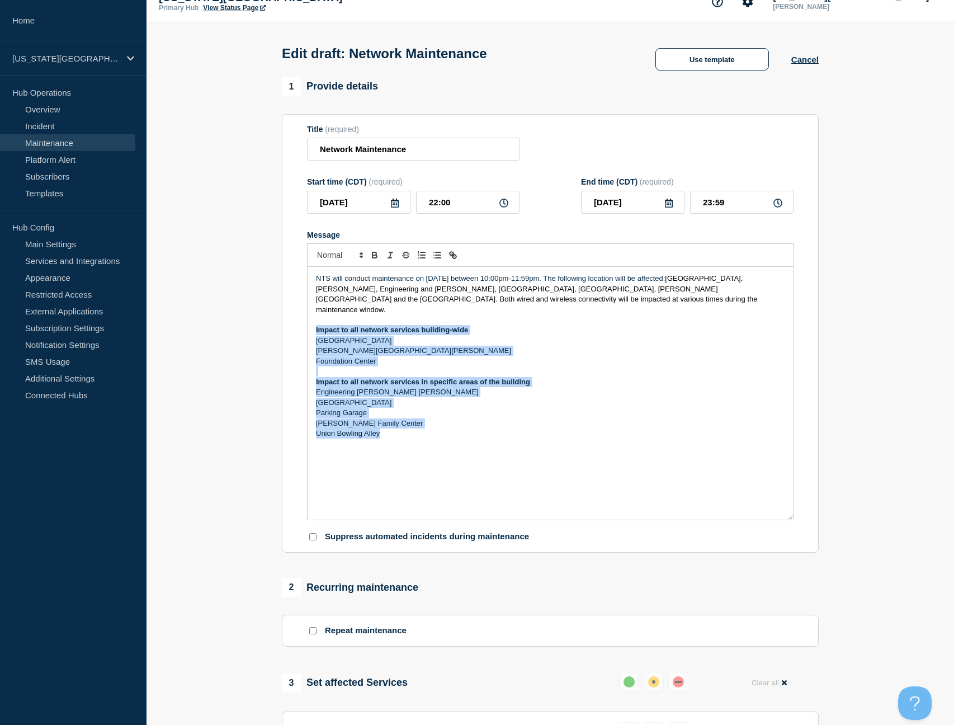
drag, startPoint x: 399, startPoint y: 423, endPoint x: 261, endPoint y: 327, distance: 168.5
click at [261, 327] on section "1 Provide details Title (required) Network Maintenance Start time (CDT) (requir…" at bounding box center [551, 589] width 808 height 1025
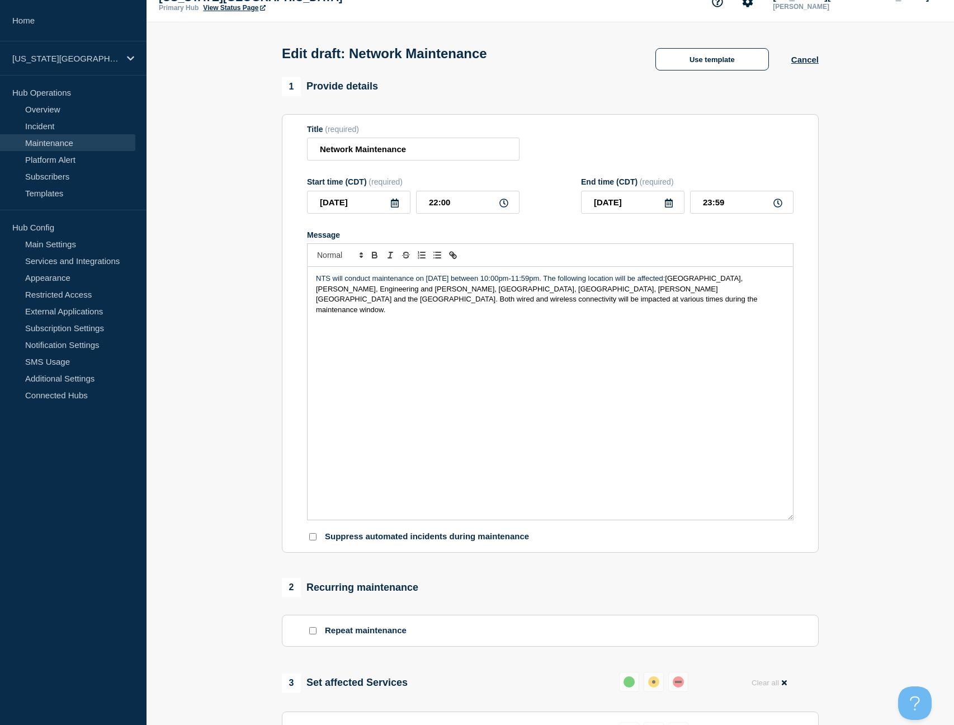
click at [370, 371] on div "NTS will conduct maintenance on [DATE] between 10:00pm-11:59pm. The following l…" at bounding box center [550, 393] width 485 height 253
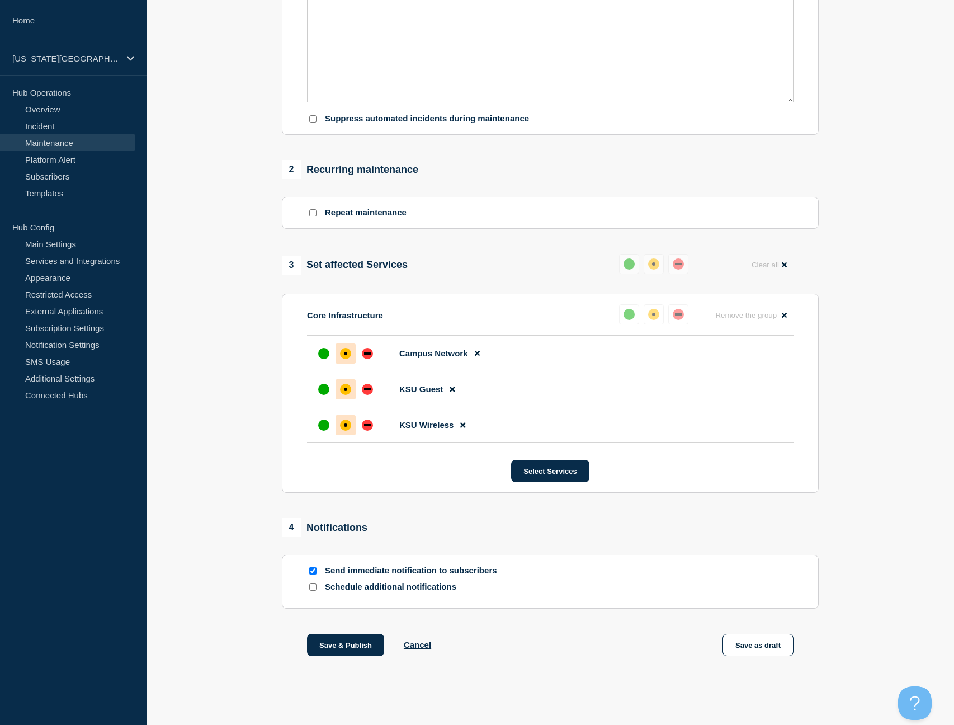
scroll to position [439, 0]
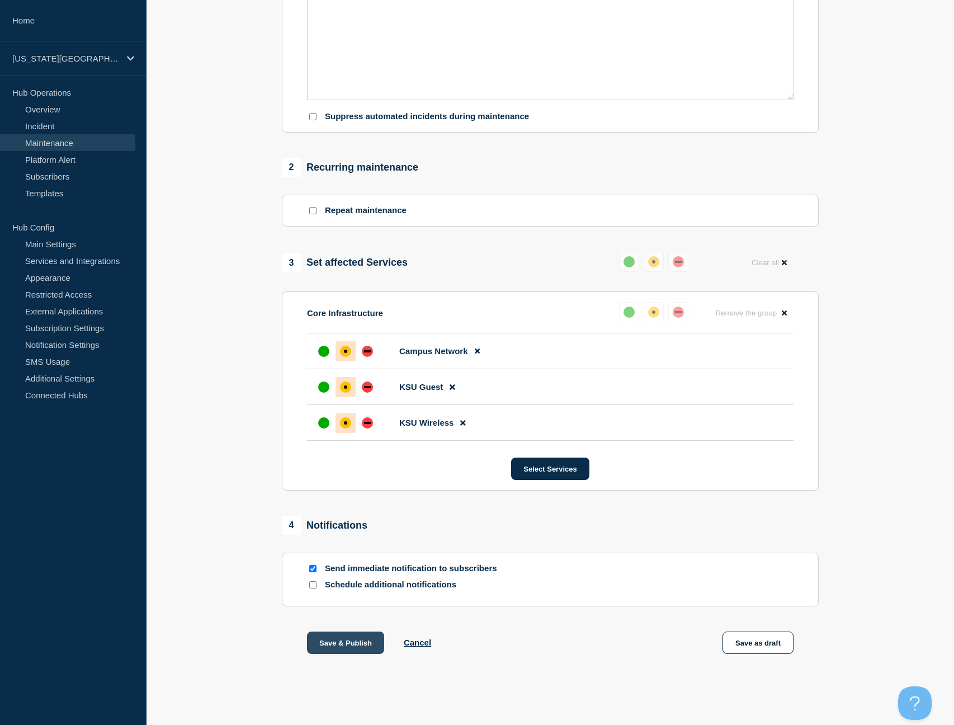
click at [357, 654] on button "Save & Publish" at bounding box center [345, 642] width 77 height 22
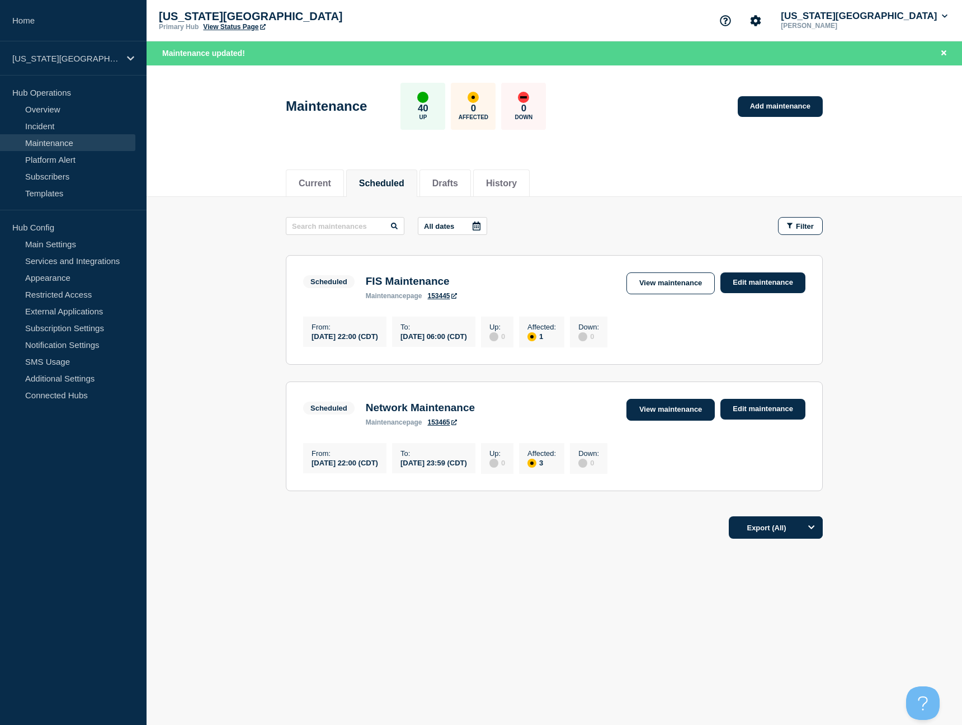
click at [648, 416] on link "View maintenance" at bounding box center [670, 410] width 88 height 22
